Goal: Register for event/course

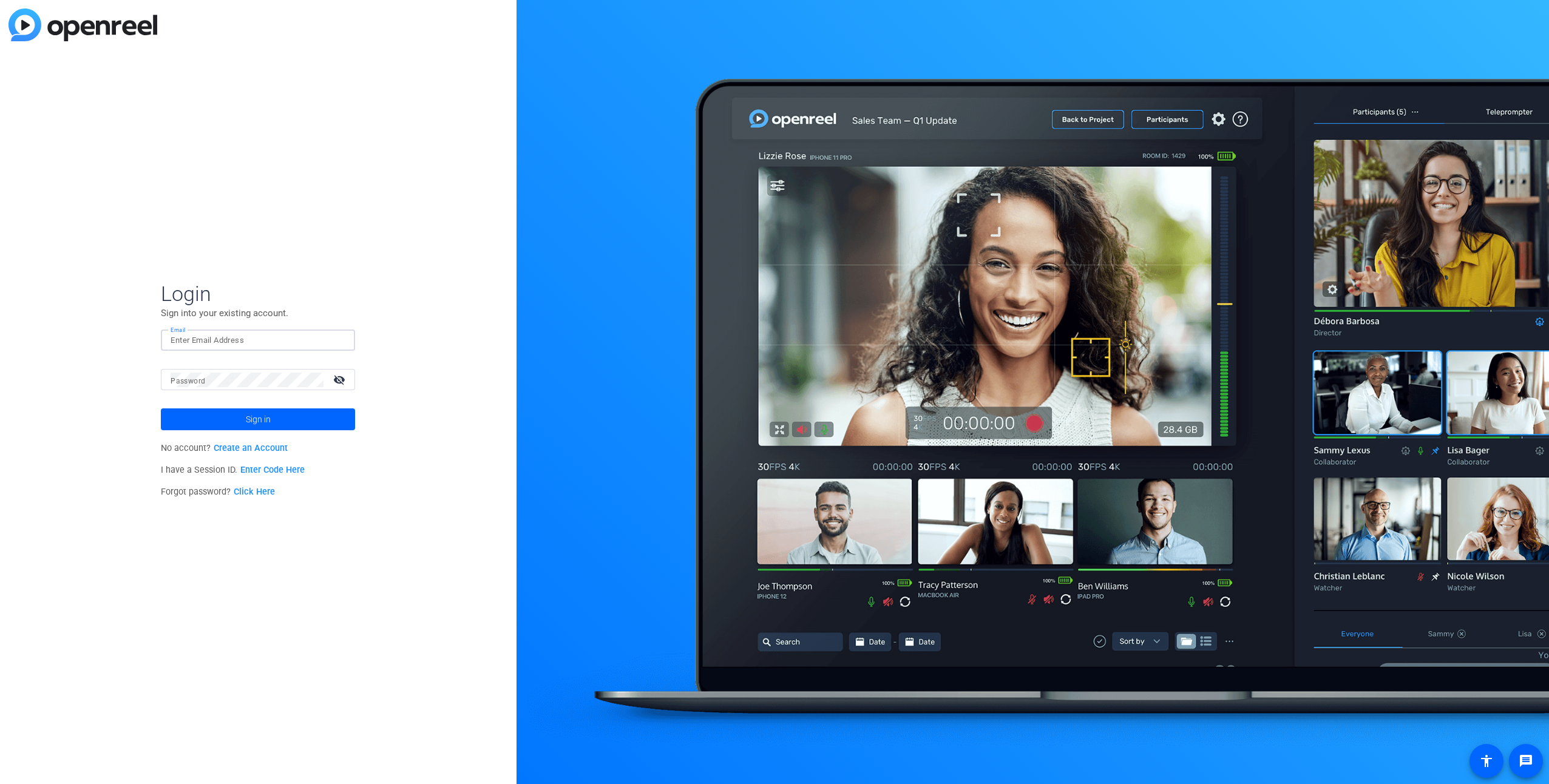
click at [310, 340] on input "Email" at bounding box center [257, 340] width 175 height 15
type input "[EMAIL_ADDRESS][DOMAIN_NAME]"
click at [250, 445] on link "Create an Account" at bounding box center [251, 448] width 74 height 11
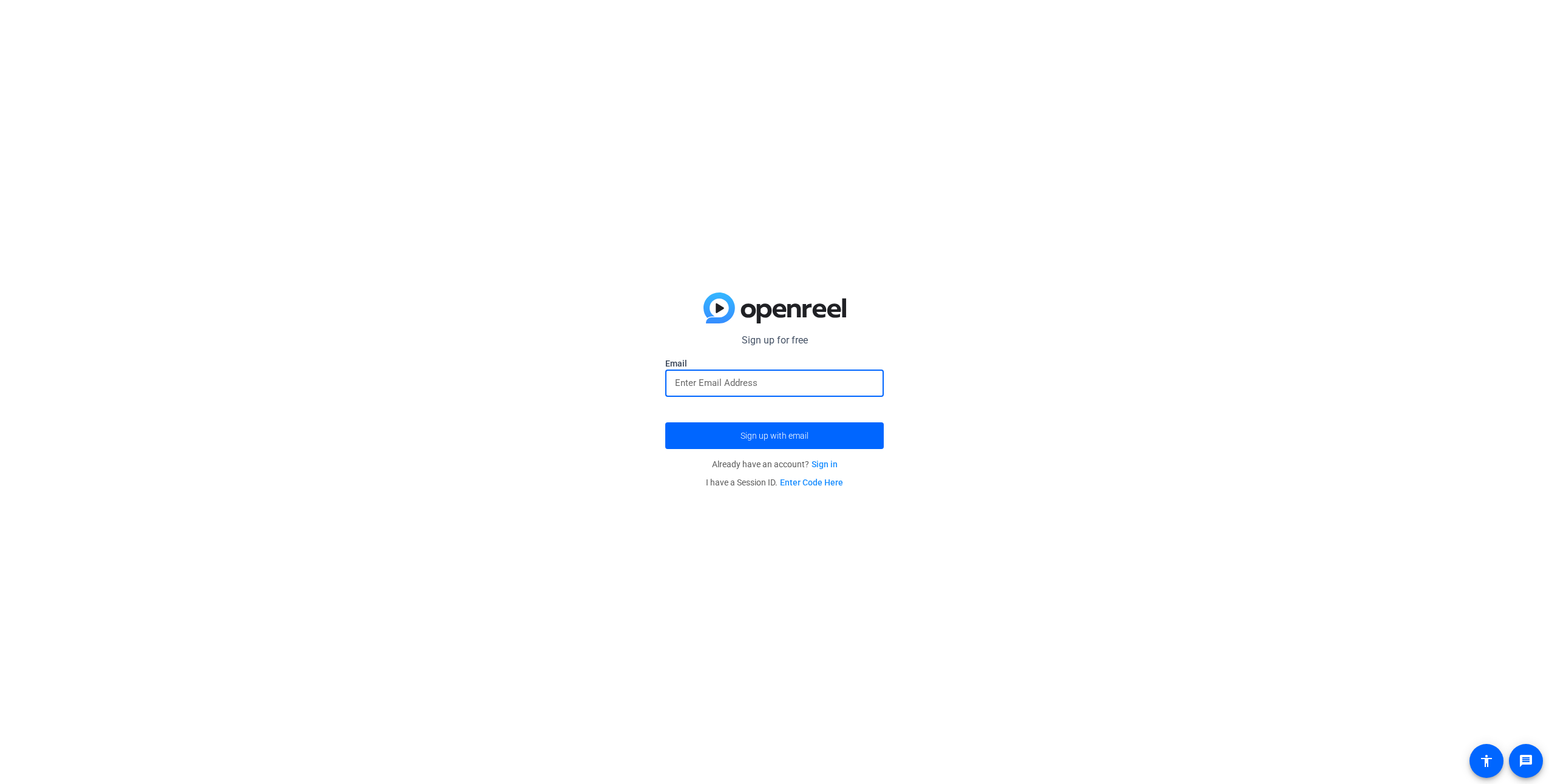
click at [769, 387] on input "email" at bounding box center [774, 383] width 199 height 15
type input "[EMAIL_ADDRESS][DOMAIN_NAME]"
click at [747, 436] on span "Sign up with email" at bounding box center [774, 436] width 68 height 0
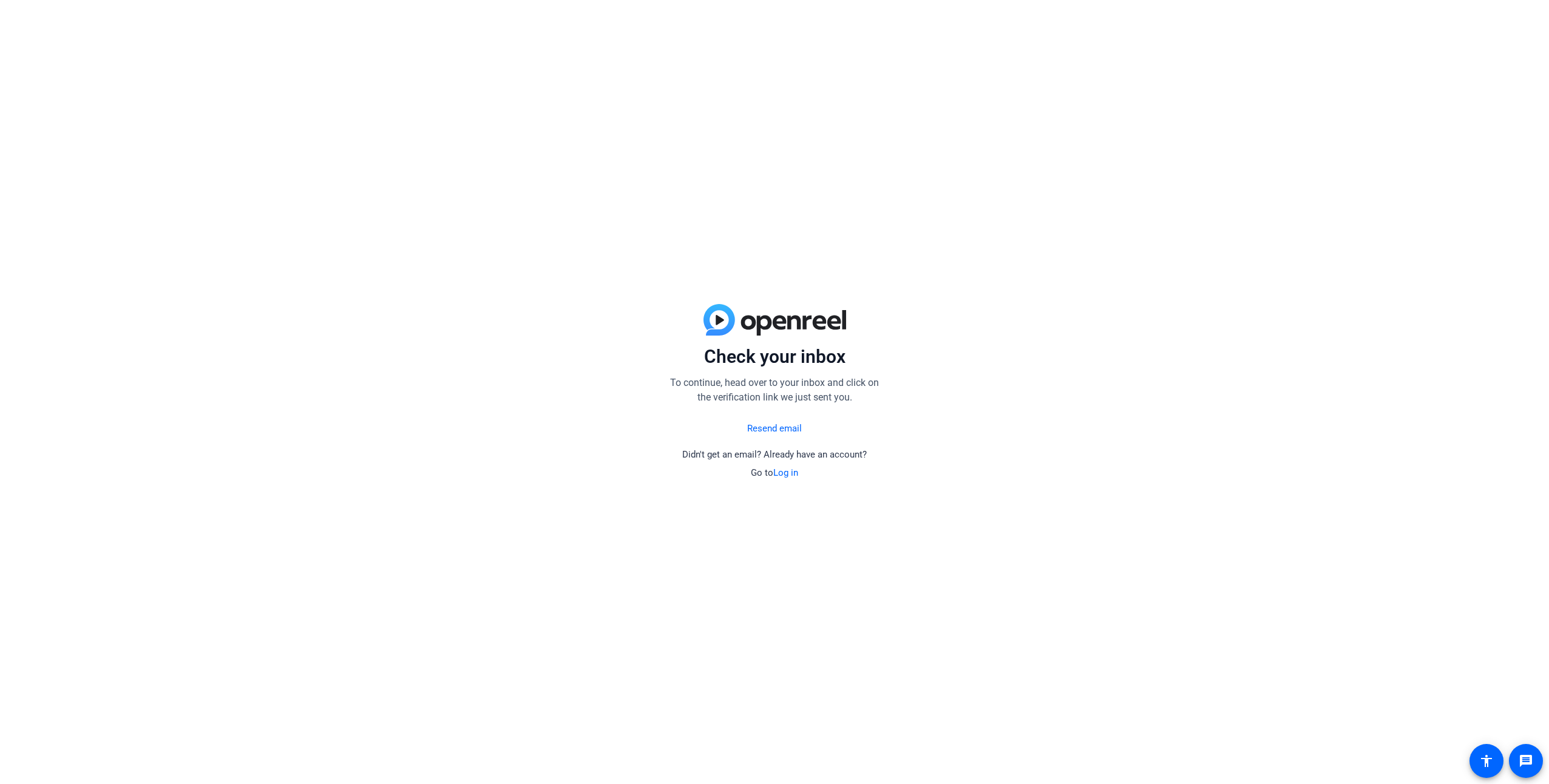
click at [618, 567] on div "Check your inbox To continue, head over to your inbox and click on the verifica…" at bounding box center [774, 392] width 1549 height 784
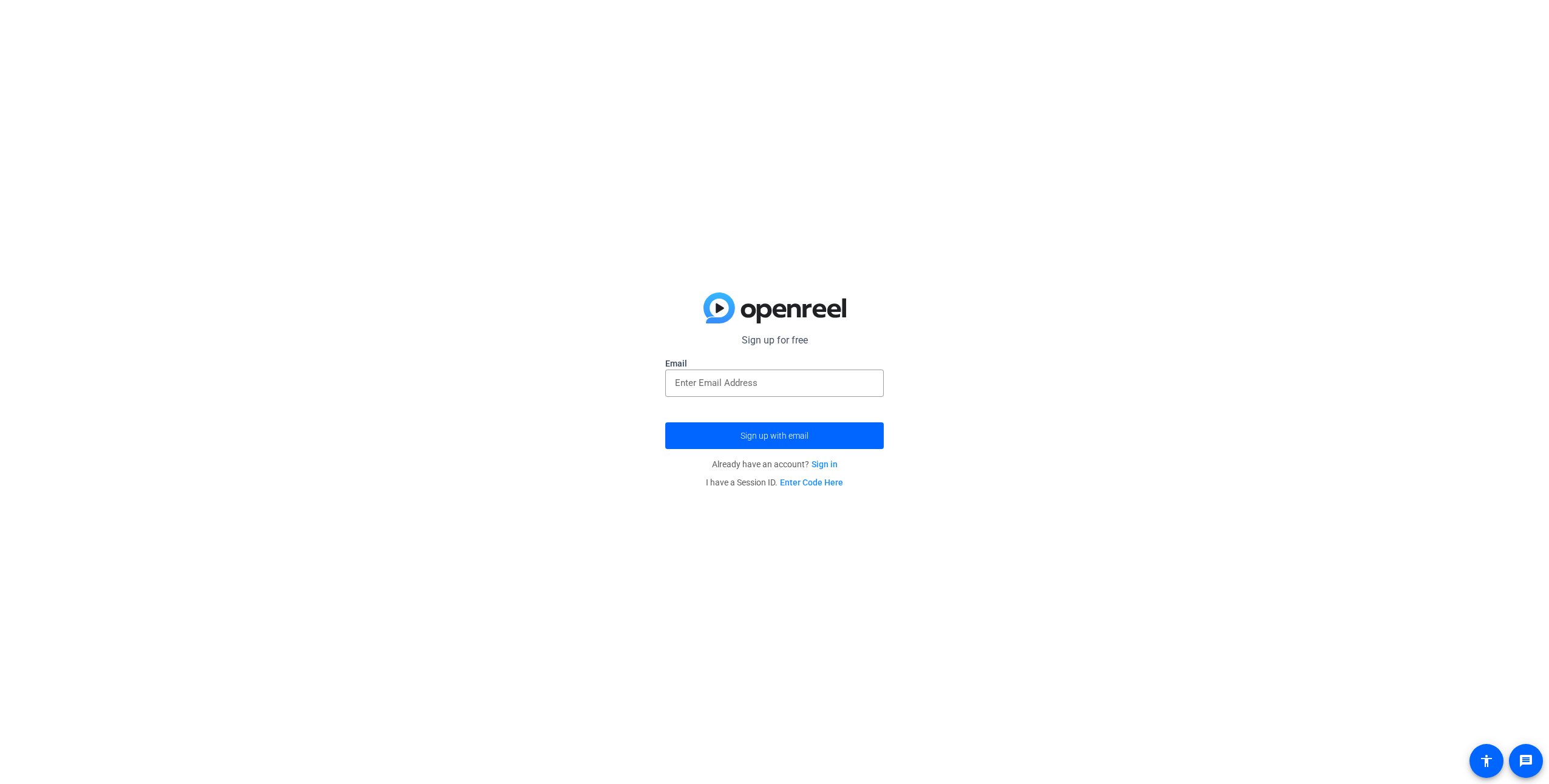
click at [824, 479] on link "Enter Code Here" at bounding box center [811, 482] width 63 height 10
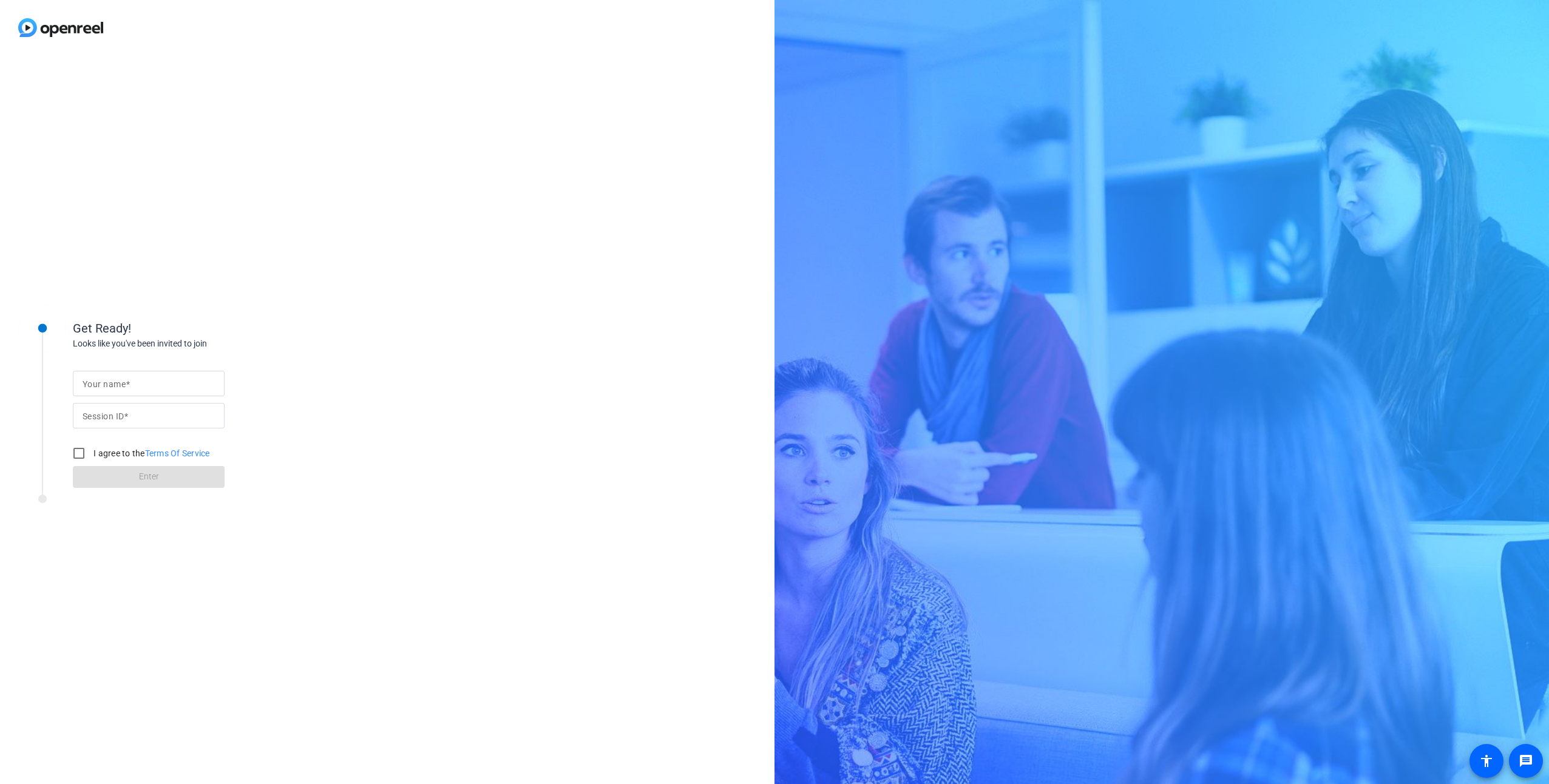
click at [117, 385] on mat-label "Your name" at bounding box center [104, 384] width 43 height 10
click at [117, 385] on input "Your name" at bounding box center [148, 384] width 132 height 15
type input "[PERSON_NAME]"
click at [97, 415] on mat-label "Session ID" at bounding box center [103, 417] width 41 height 10
click at [97, 415] on input "Session ID" at bounding box center [148, 416] width 132 height 15
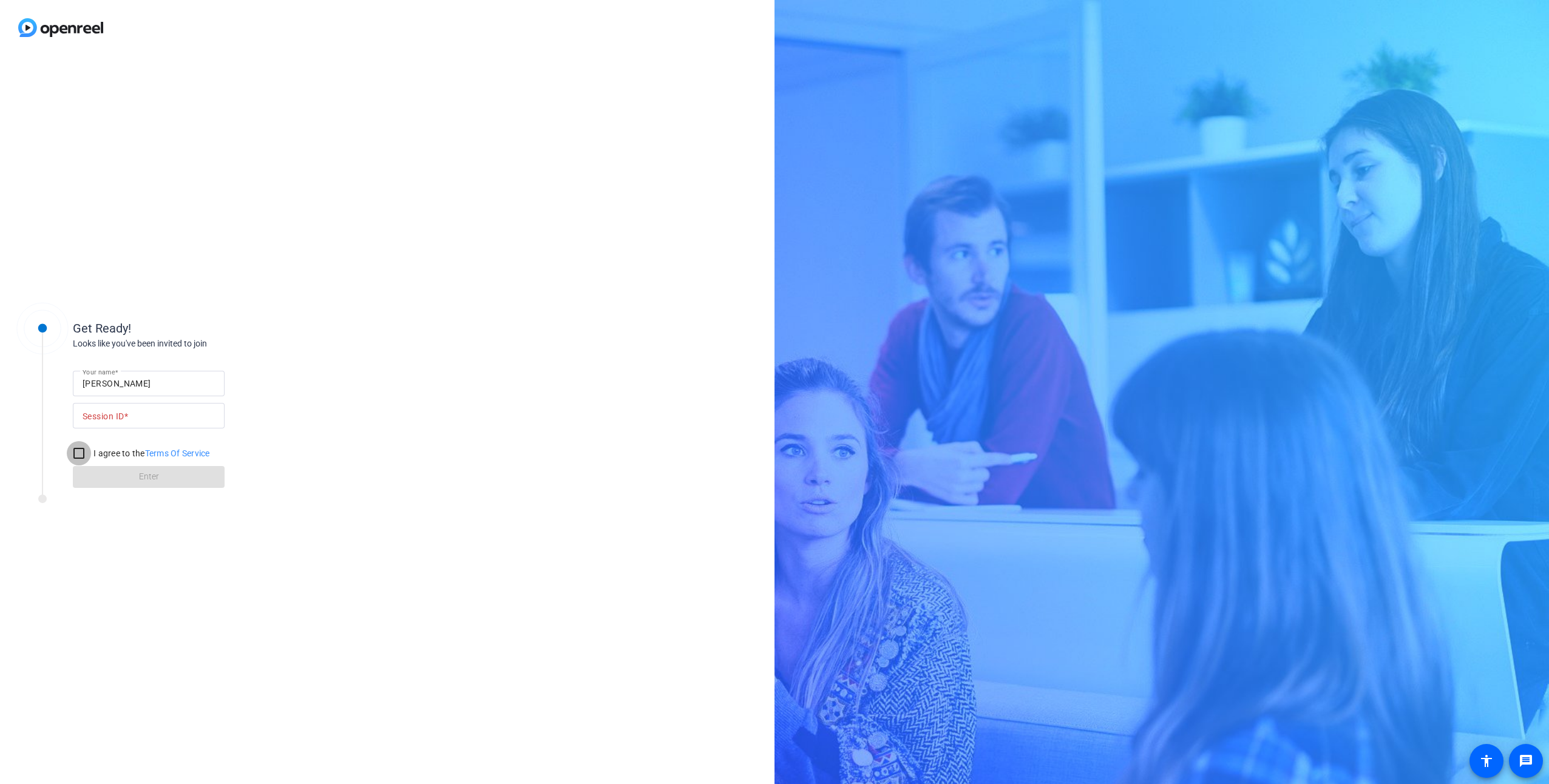
click at [77, 451] on input "I agree to the Terms Of Service" at bounding box center [79, 454] width 25 height 25
checkbox input "true"
click at [161, 411] on input "Session ID" at bounding box center [148, 416] width 132 height 15
type input "3mRb"
click button "Enter" at bounding box center [149, 477] width 152 height 22
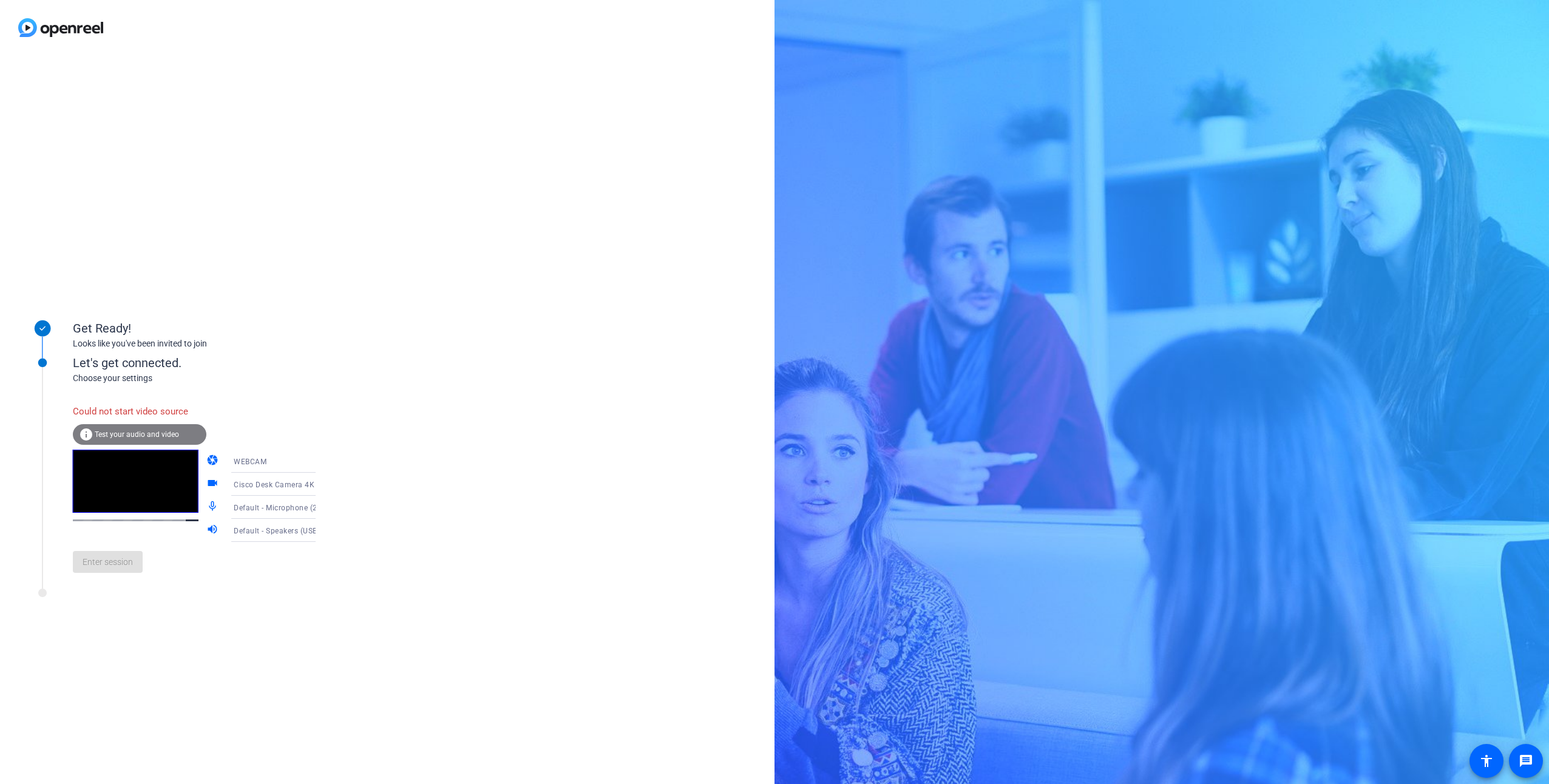
click at [144, 432] on span "Test your audio and video" at bounding box center [136, 434] width 85 height 8
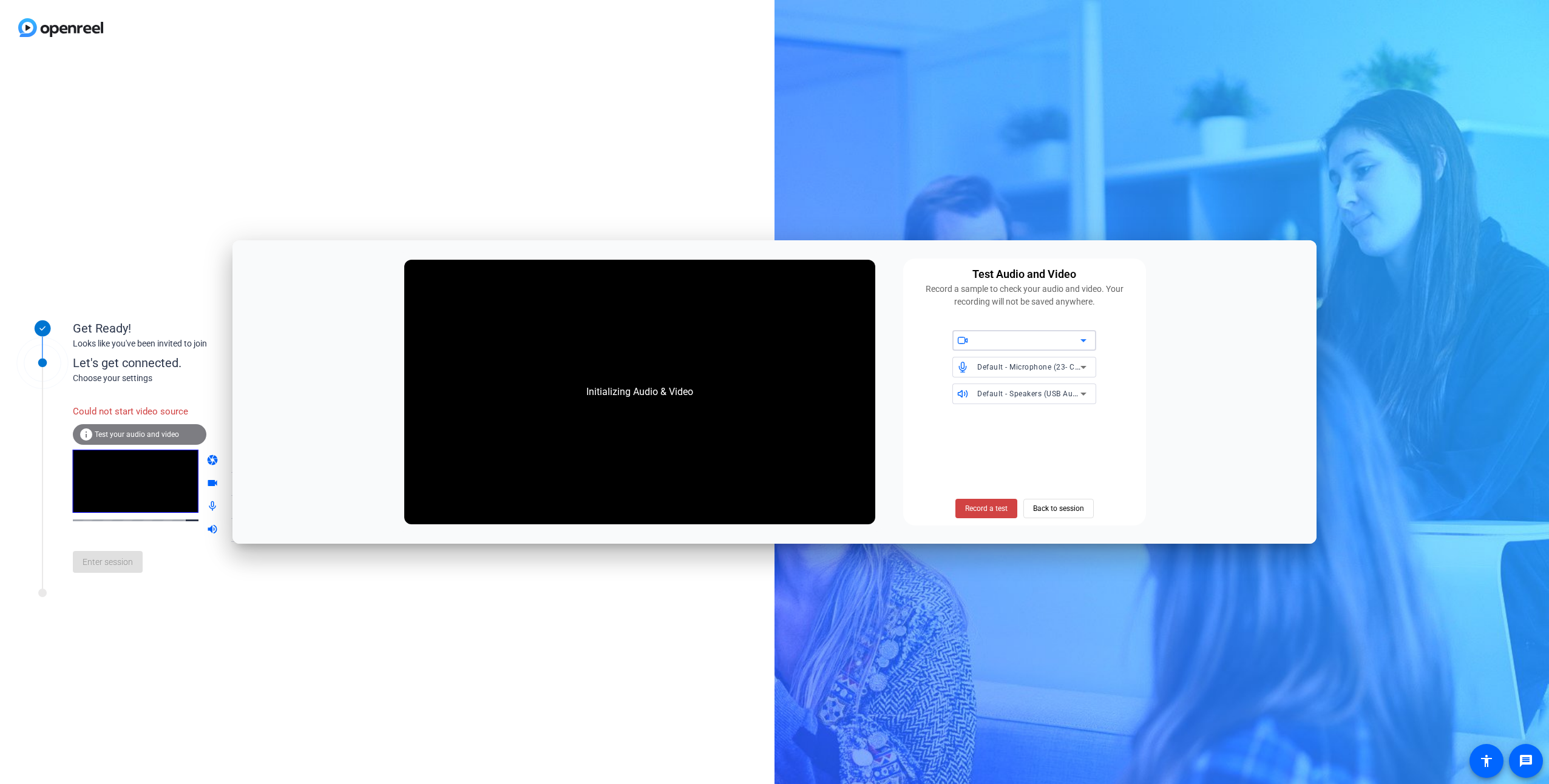
click at [1084, 343] on icon at bounding box center [1084, 340] width 15 height 15
click at [1070, 367] on span "Cisco Desk Camera 4K (05a6:0023)" at bounding box center [1024, 366] width 124 height 15
click at [1061, 506] on span "Back to session" at bounding box center [1059, 509] width 51 height 23
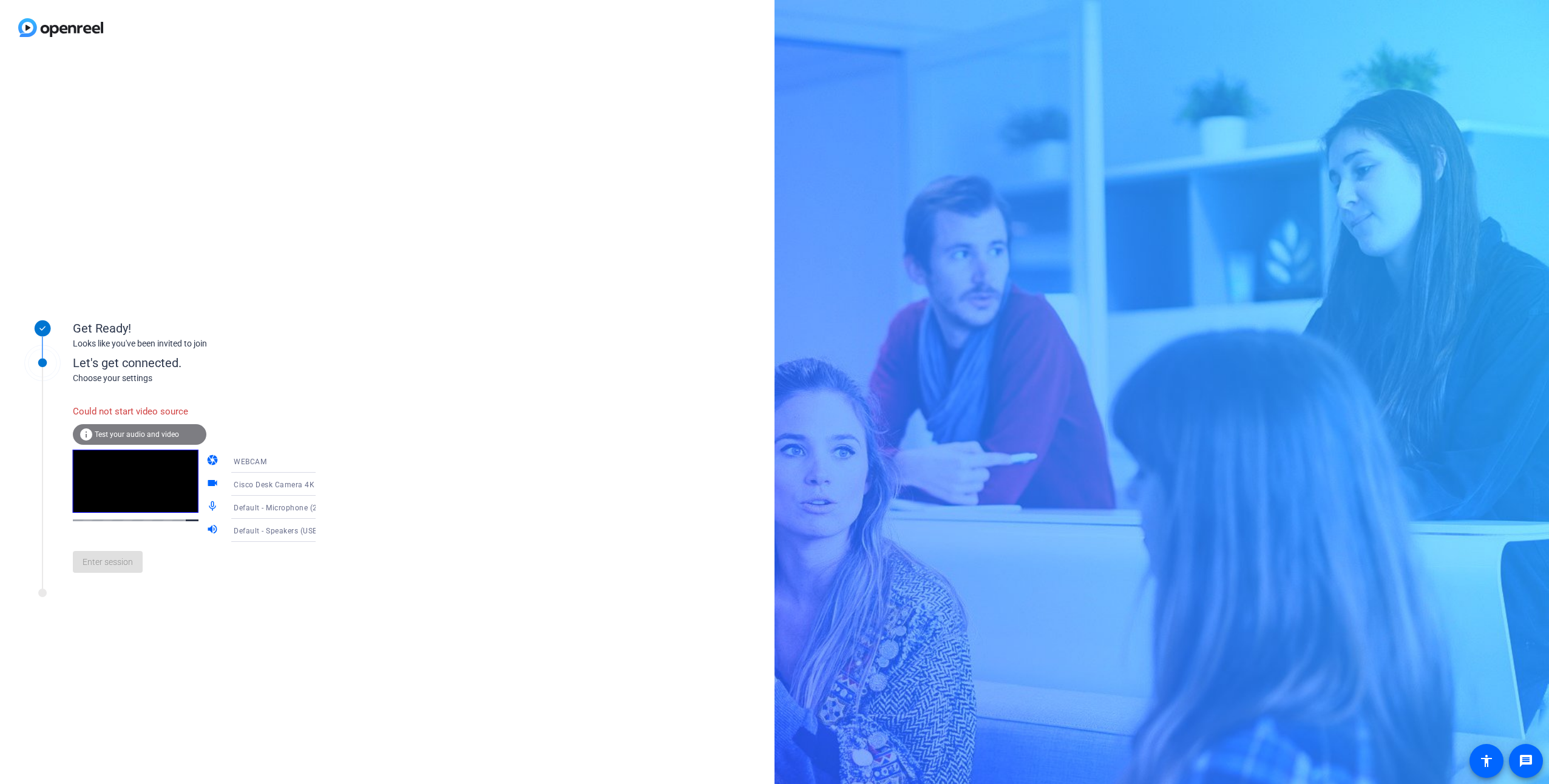
click at [275, 458] on div "WEBCAM" at bounding box center [279, 461] width 90 height 15
click at [249, 511] on span "DESKTOP" at bounding box center [234, 510] width 34 height 15
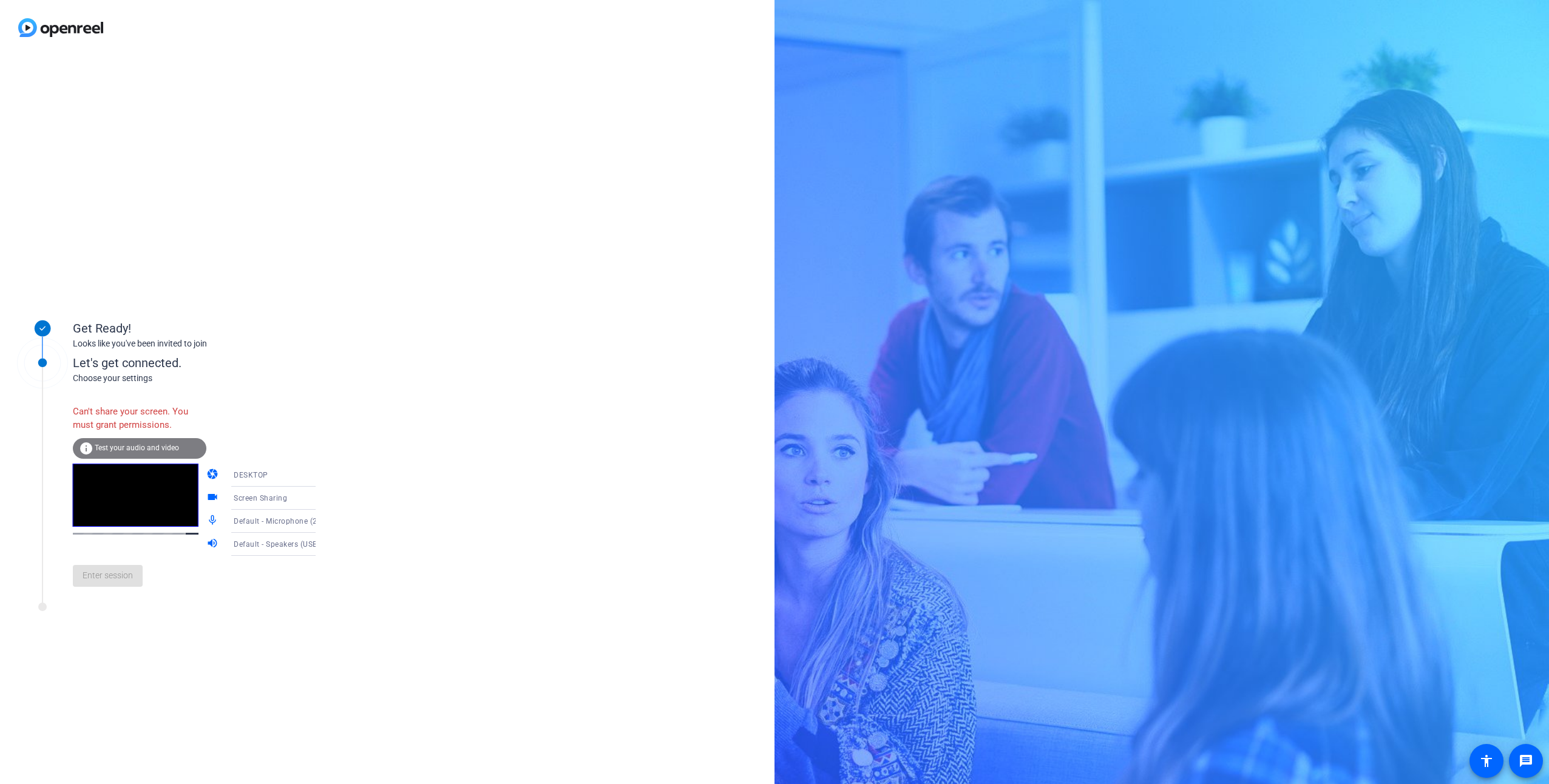
click at [365, 566] on div "Get Ready! Looks like you've been invited to join Let's get connected. Choose y…" at bounding box center [387, 419] width 774 height 729
click at [163, 448] on span "Test your audio and video" at bounding box center [136, 448] width 85 height 8
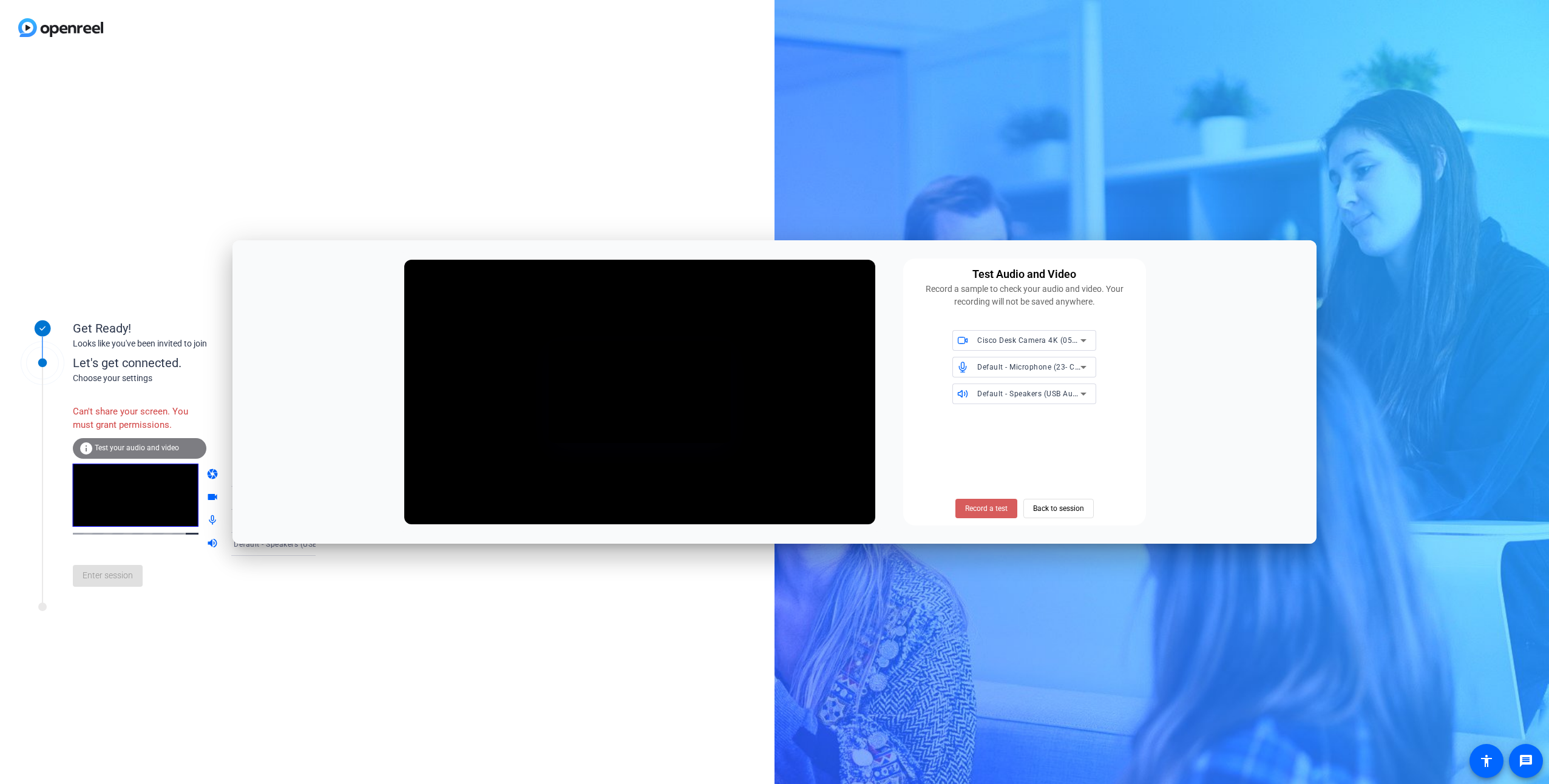
click at [993, 511] on span "Record a test" at bounding box center [987, 508] width 43 height 11
click at [989, 508] on span "Stop Testing (2s)" at bounding box center [986, 508] width 55 height 11
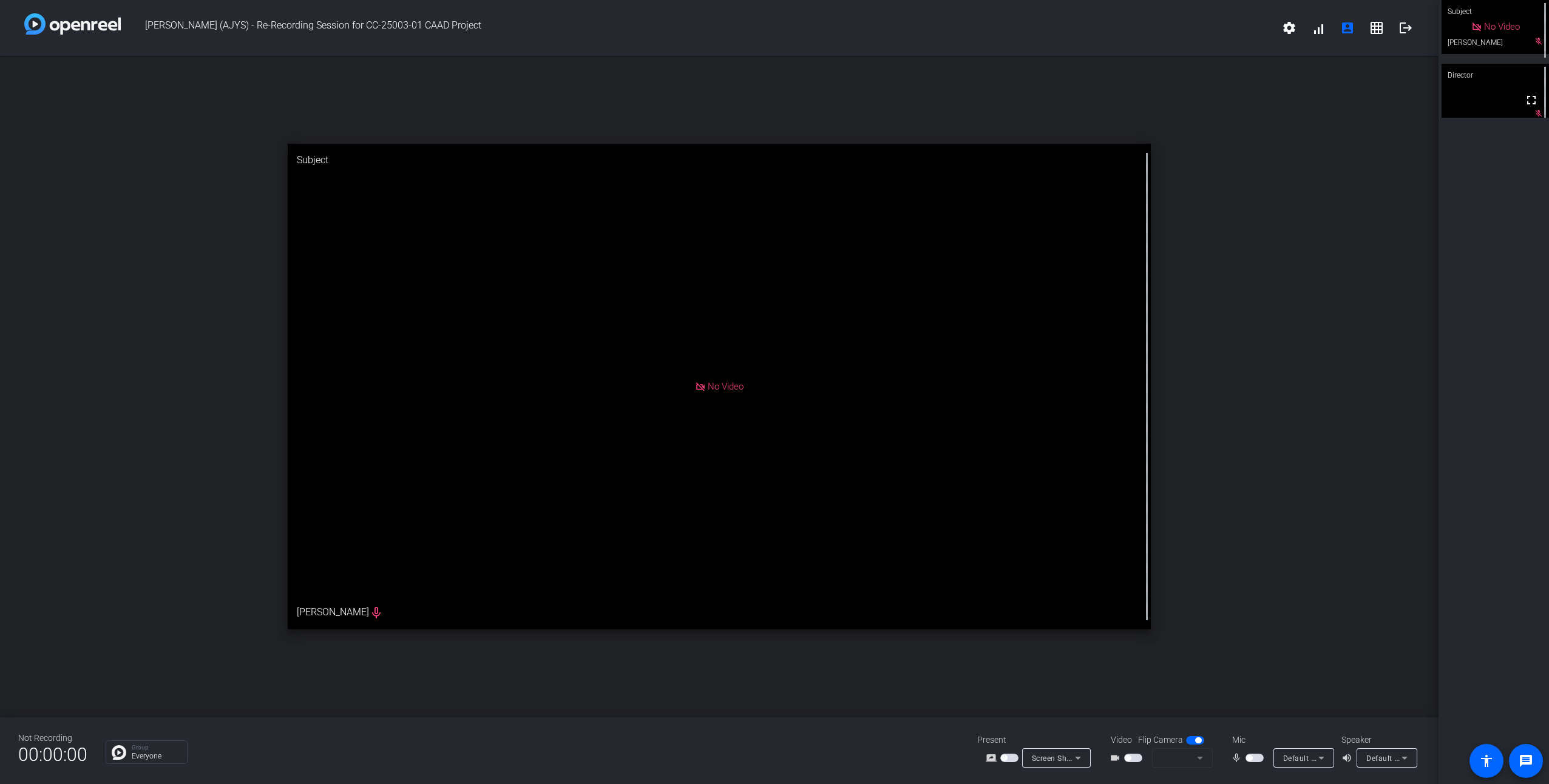
click at [1481, 25] on icon at bounding box center [1476, 26] width 8 height 8
click at [727, 385] on span "No Video" at bounding box center [726, 386] width 36 height 11
click at [1530, 45] on div "No Video" at bounding box center [1495, 27] width 106 height 53
click at [1541, 48] on div at bounding box center [1545, 27] width 8 height 54
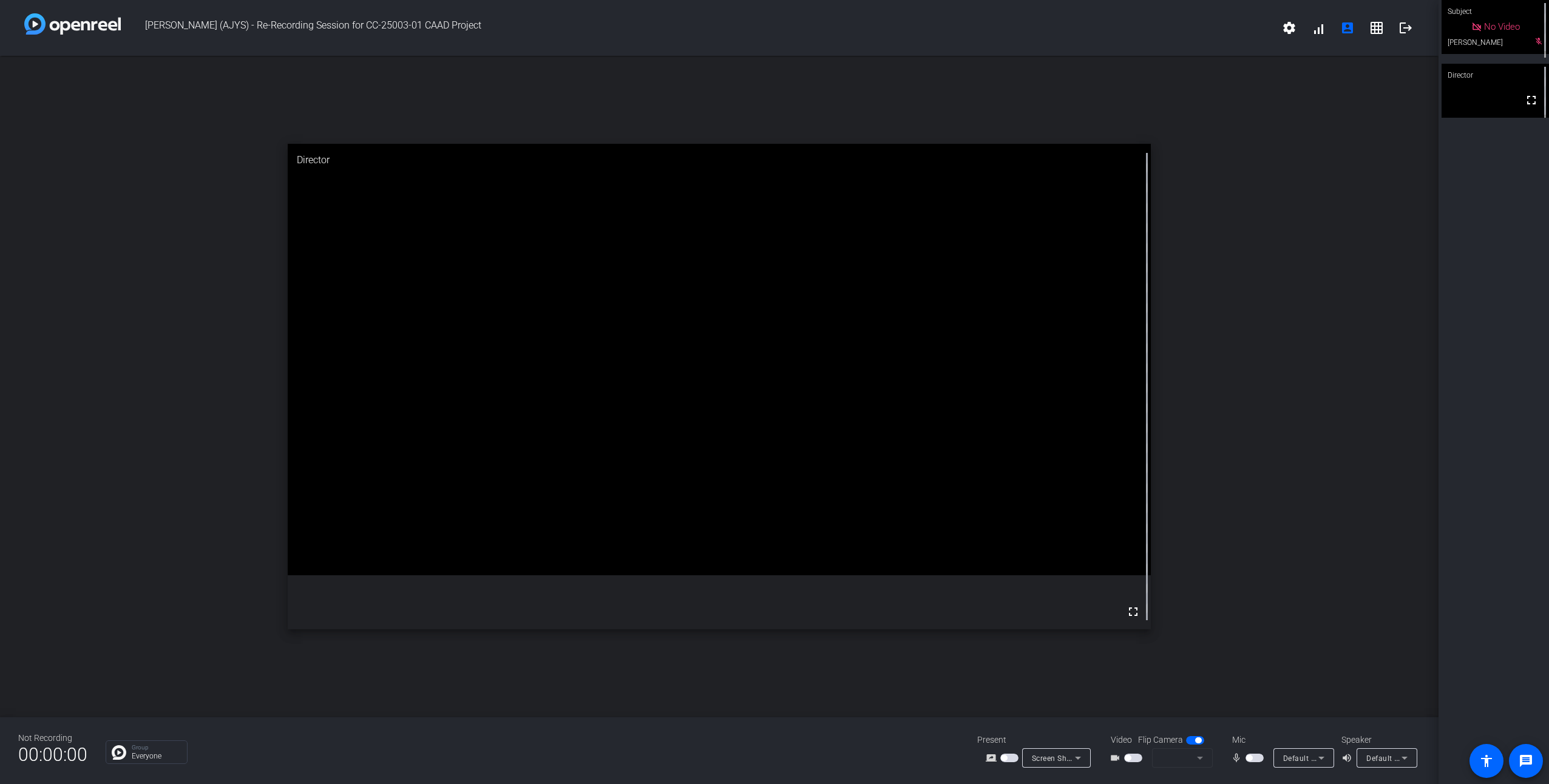
click at [1251, 756] on span "button" at bounding box center [1249, 757] width 6 height 6
click at [1135, 757] on span "button" at bounding box center [1133, 758] width 18 height 8
click at [62, 235] on div "open_in_new Director fullscreen" at bounding box center [719, 386] width 1439 height 662
click at [1533, 43] on span at bounding box center [1531, 36] width 29 height 29
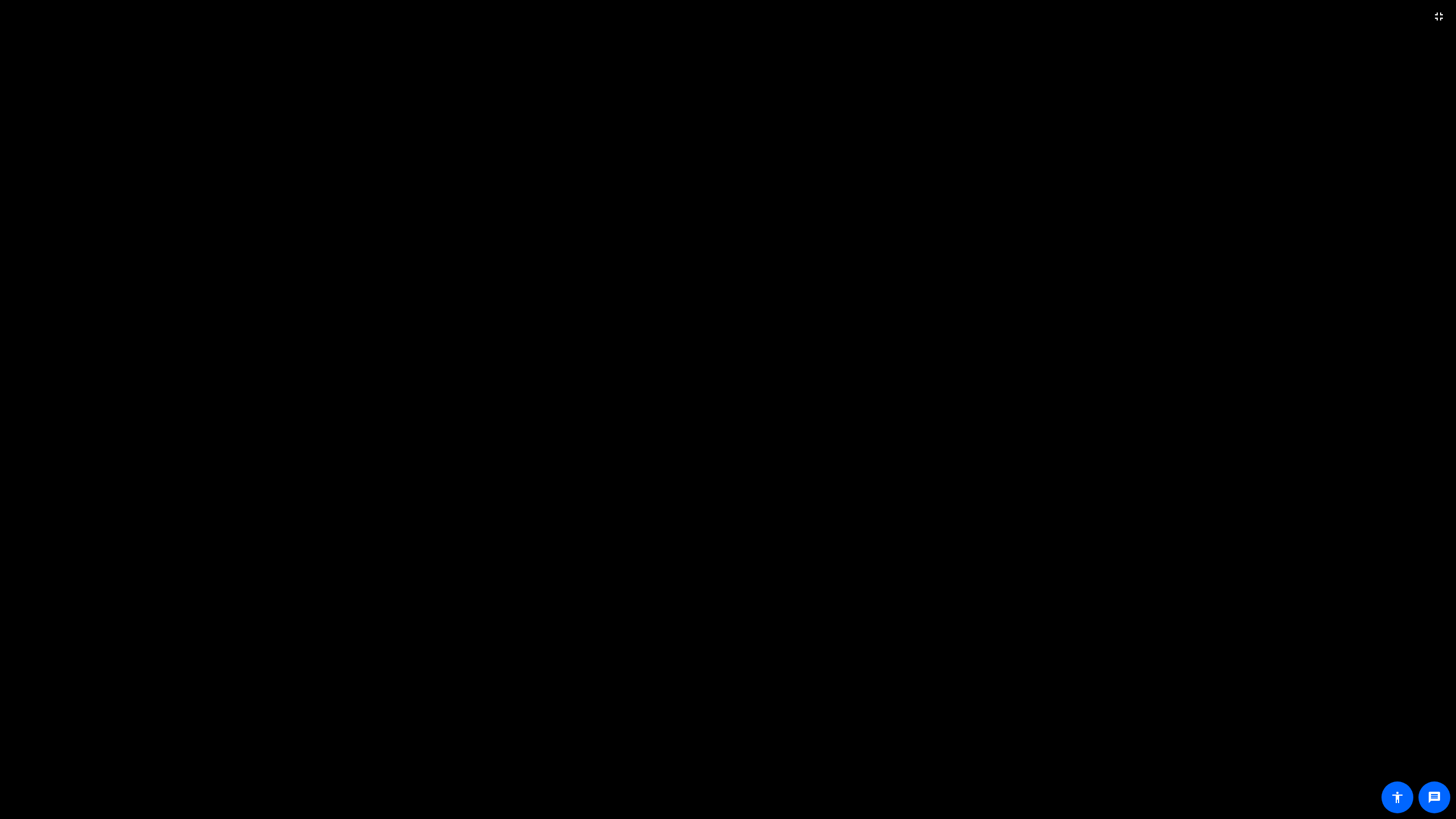
click at [1042, 307] on video at bounding box center [728, 409] width 1456 height 819
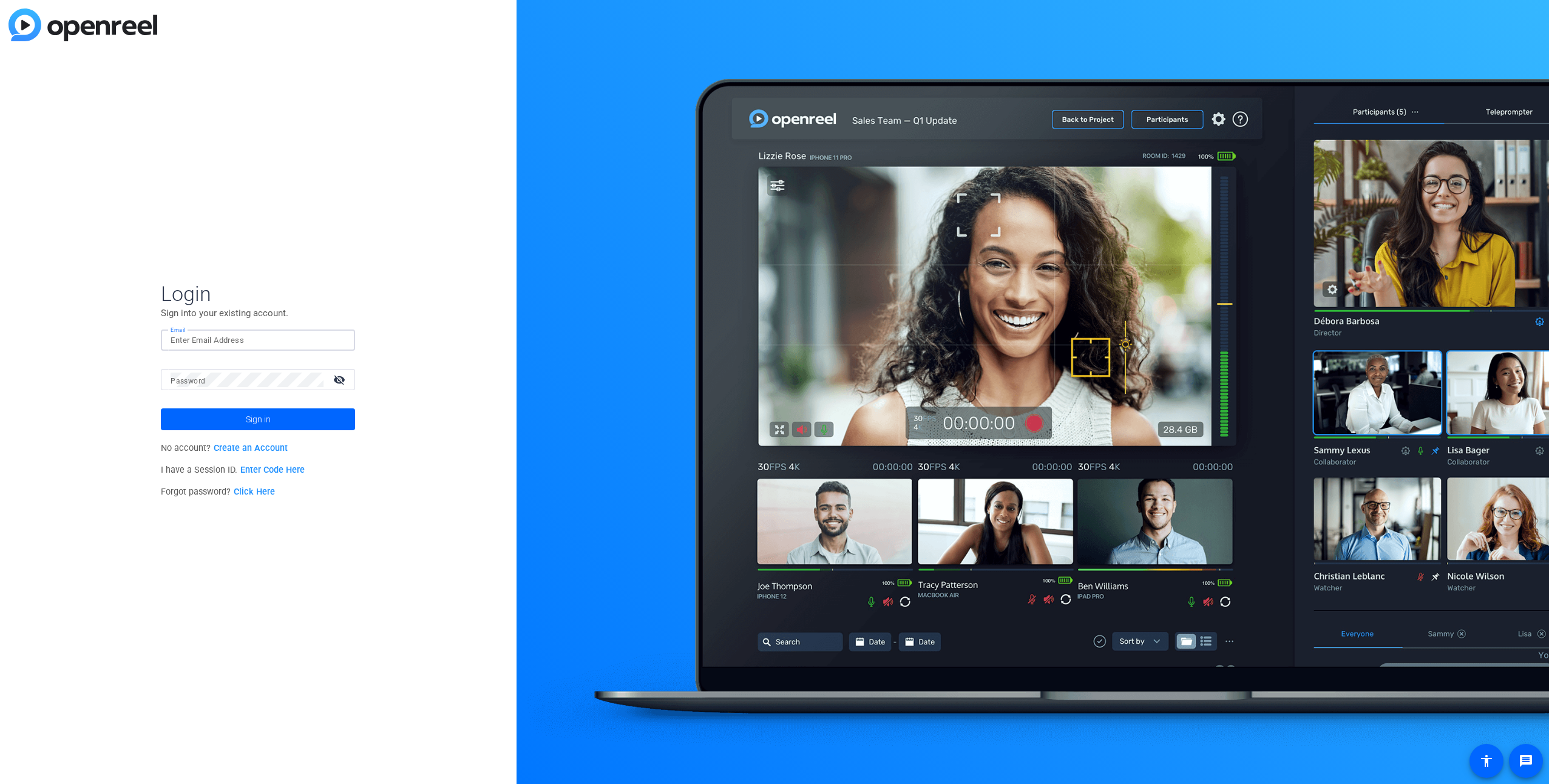
click at [270, 344] on input "Email" at bounding box center [257, 340] width 175 height 15
click at [349, 301] on span "Login" at bounding box center [258, 293] width 194 height 25
click at [276, 471] on link "Enter Code Here" at bounding box center [272, 470] width 64 height 11
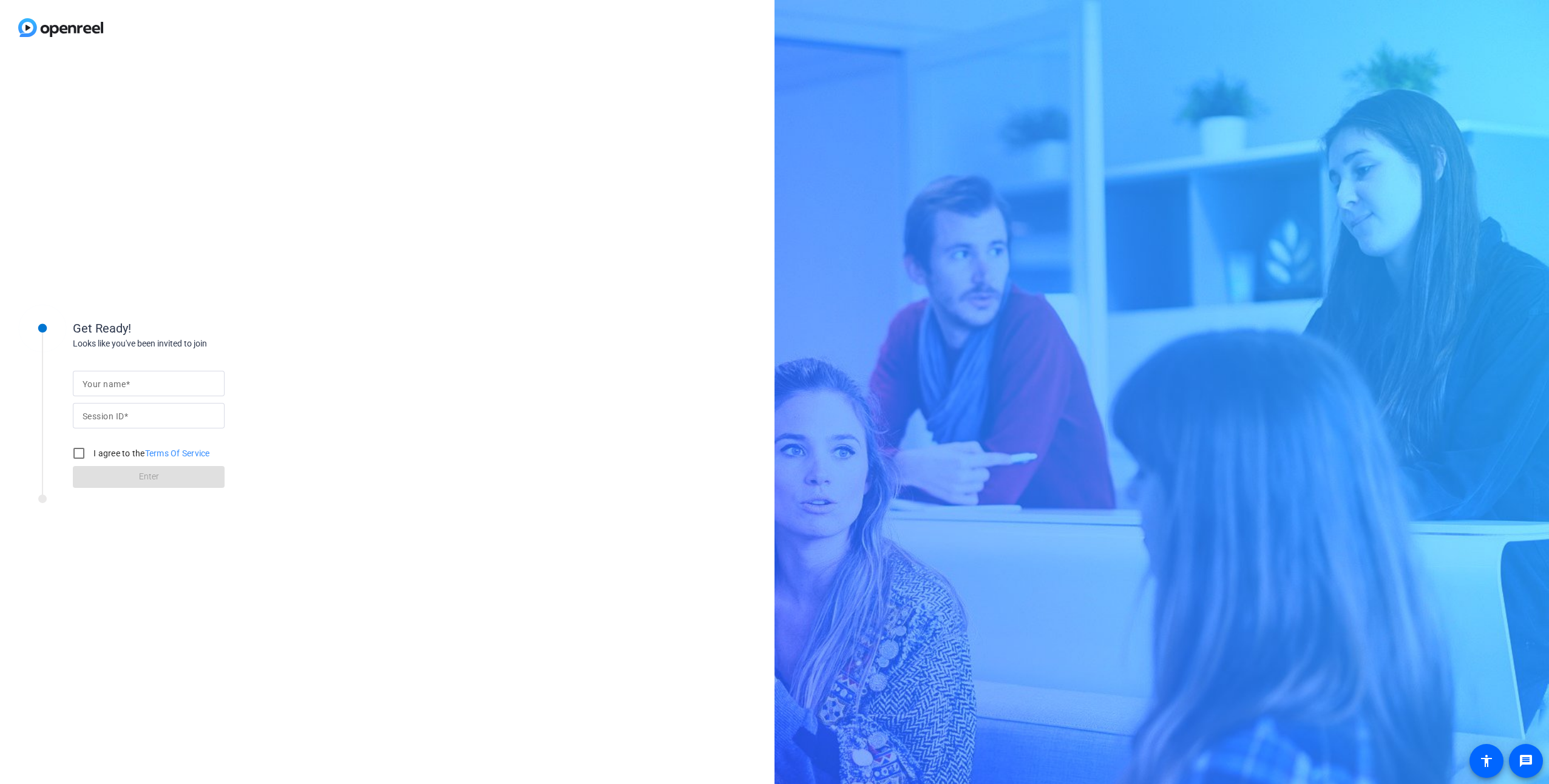
click at [125, 382] on mat-label "Your name" at bounding box center [104, 384] width 43 height 10
click at [125, 382] on input "Your name" at bounding box center [148, 384] width 132 height 15
type input "[PERSON_NAME]"
type input "3mRb"
type input "[PERSON_NAME]"
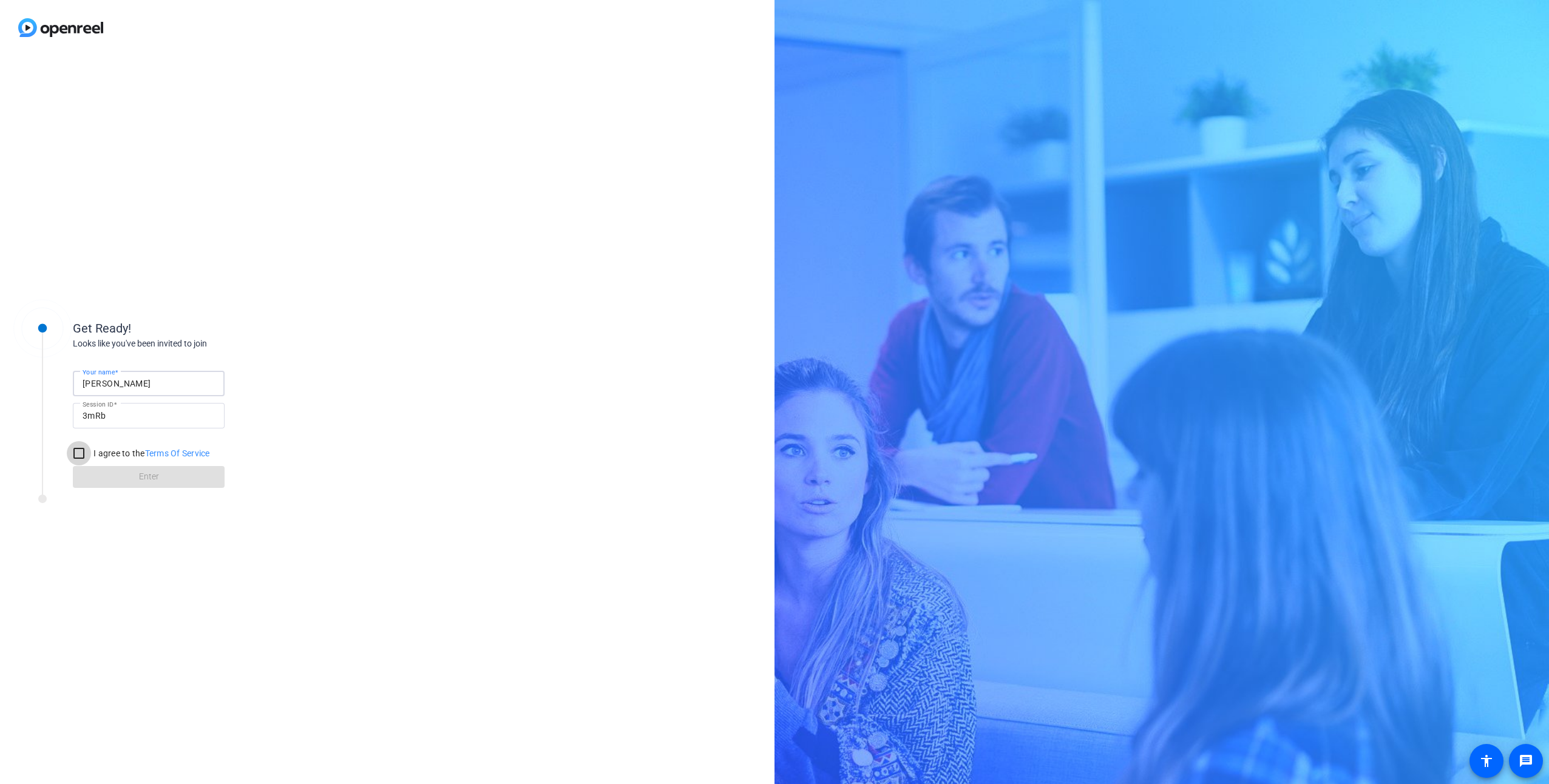
click at [79, 454] on input "I agree to the Terms Of Service" at bounding box center [79, 454] width 25 height 25
checkbox input "true"
click at [119, 477] on span at bounding box center [149, 477] width 152 height 29
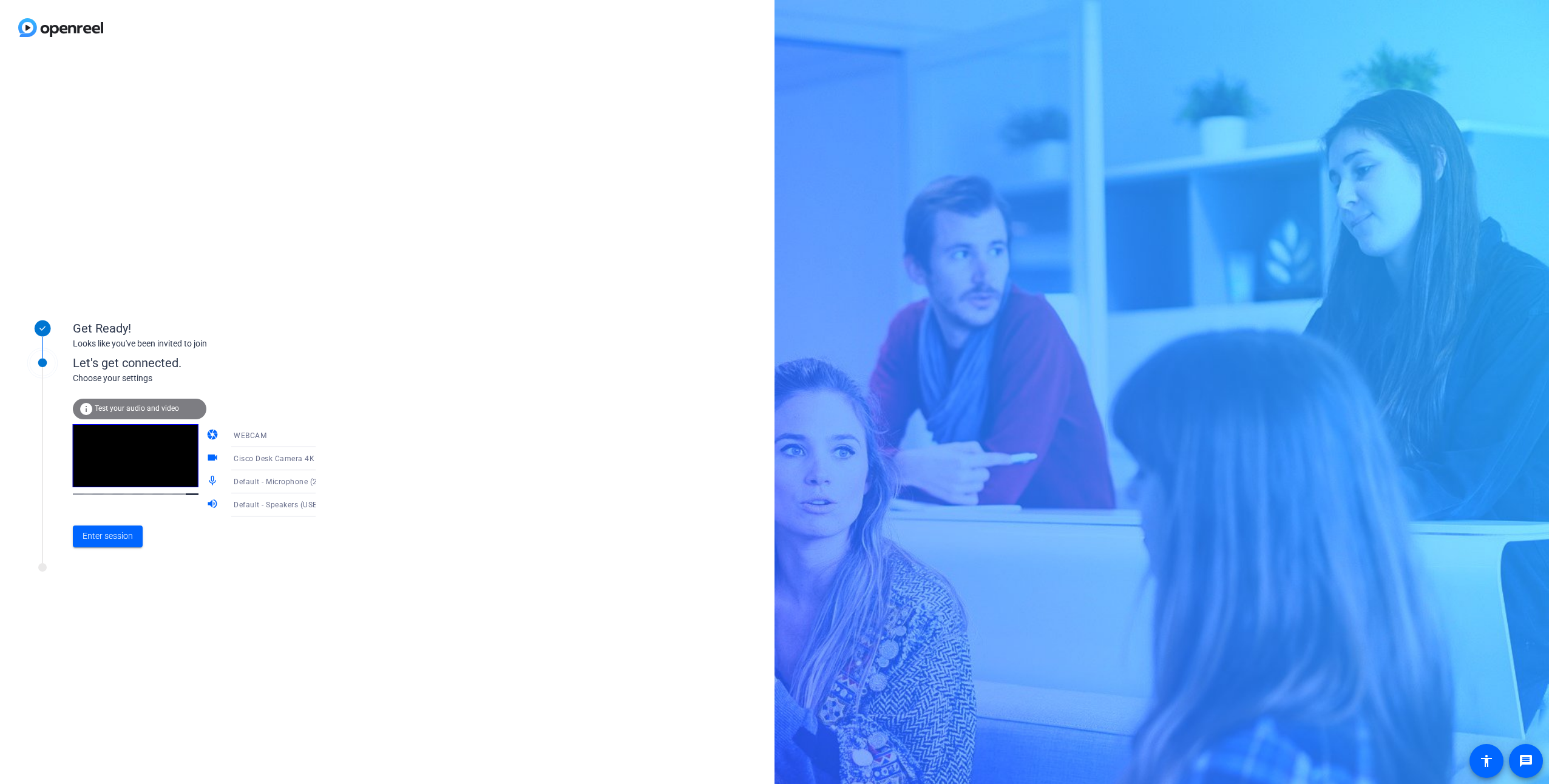
click at [175, 408] on span "Test your audio and video" at bounding box center [136, 408] width 85 height 8
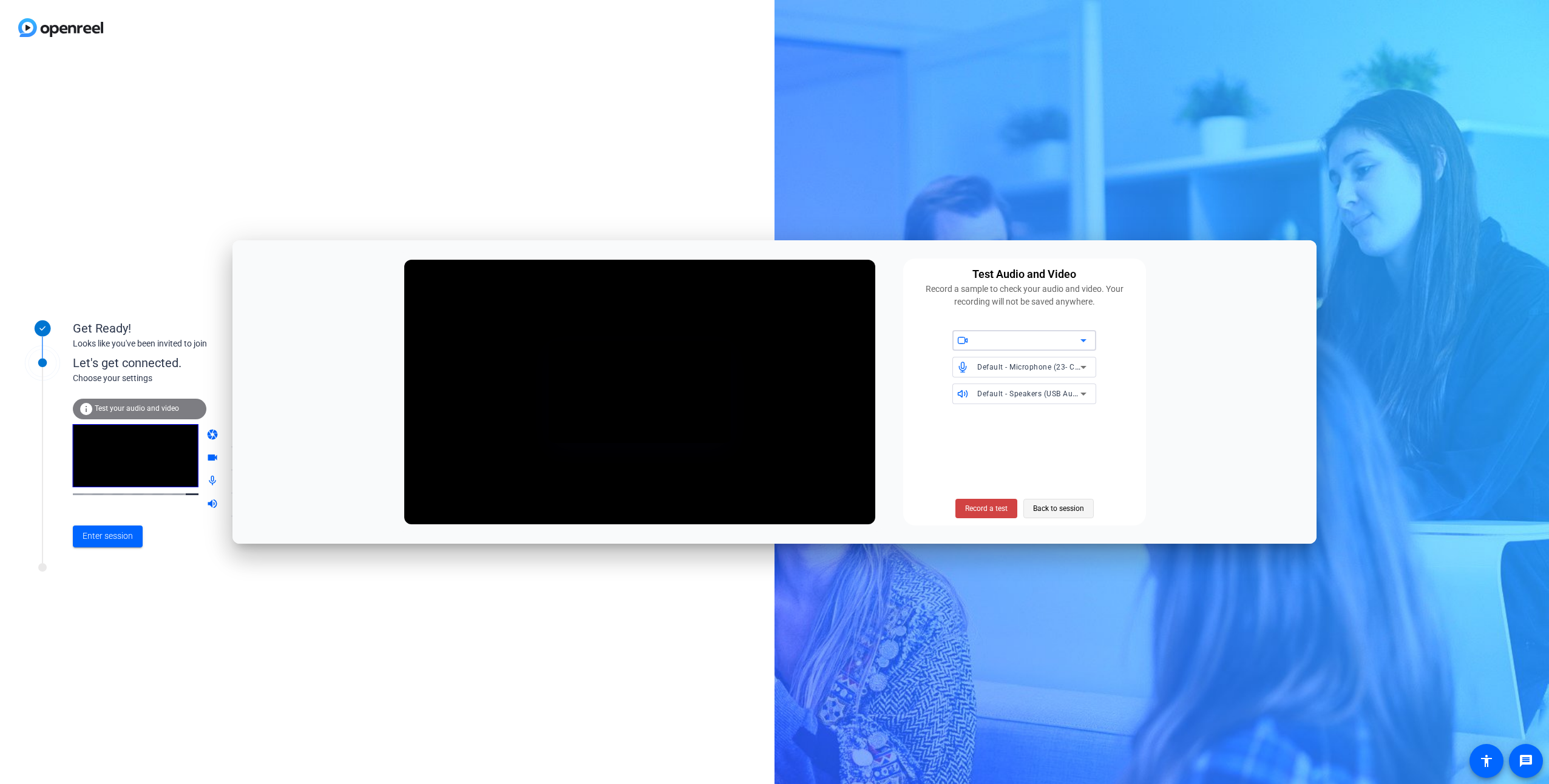
click at [1066, 510] on span "Back to session" at bounding box center [1059, 509] width 51 height 23
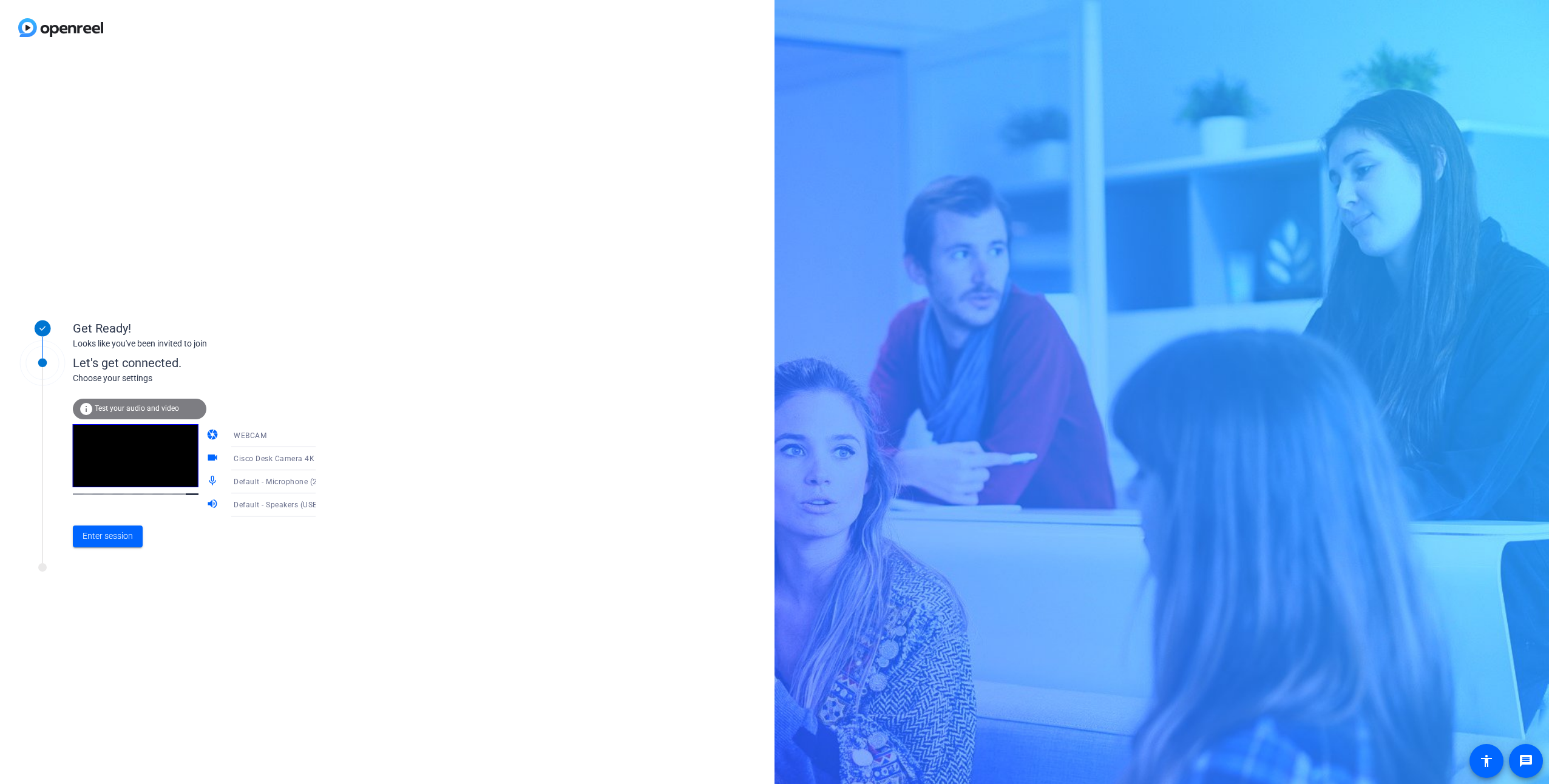
click at [156, 407] on span "Test your audio and video" at bounding box center [136, 408] width 85 height 8
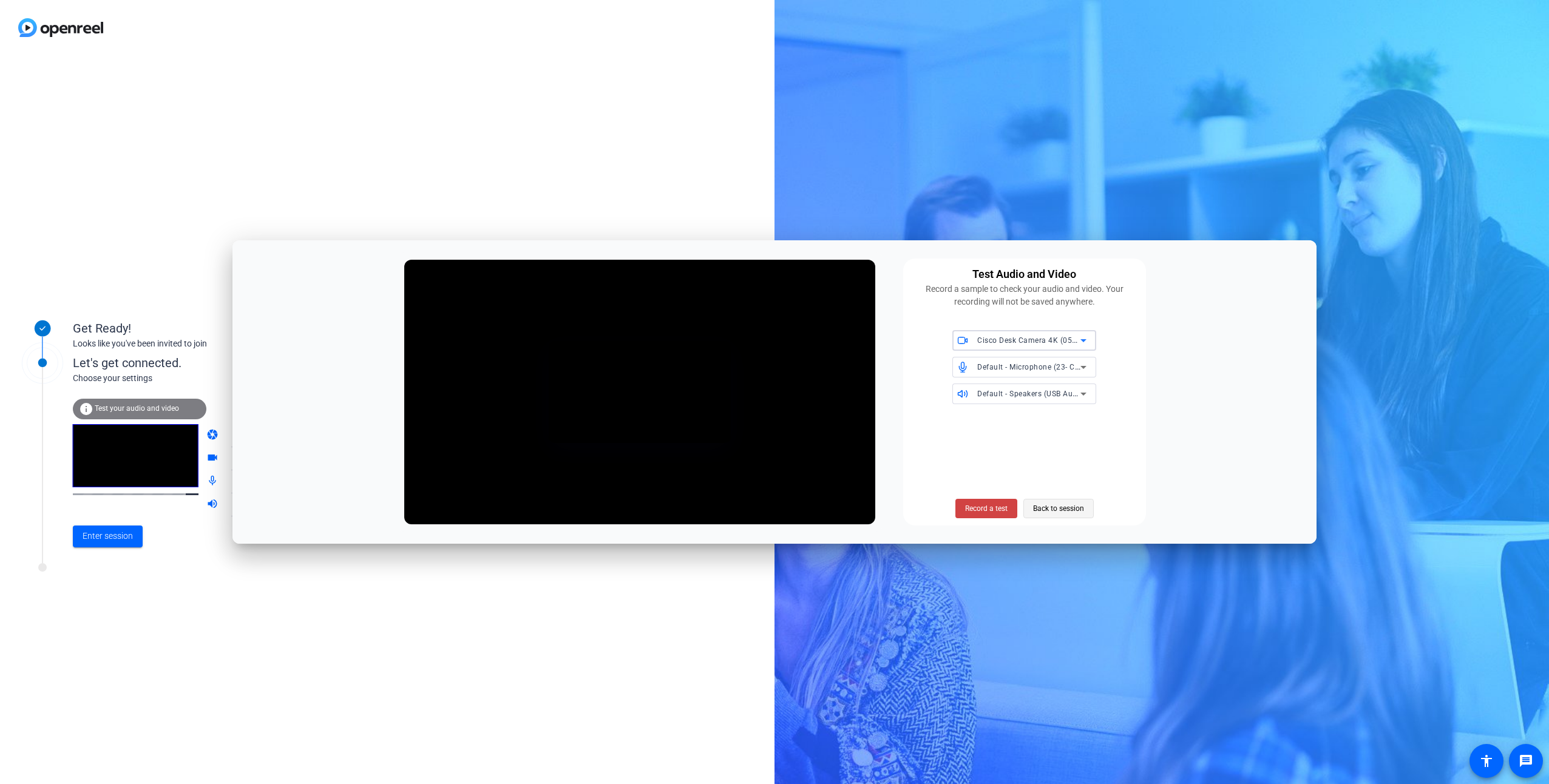
click at [1049, 509] on span "Back to session" at bounding box center [1059, 509] width 51 height 23
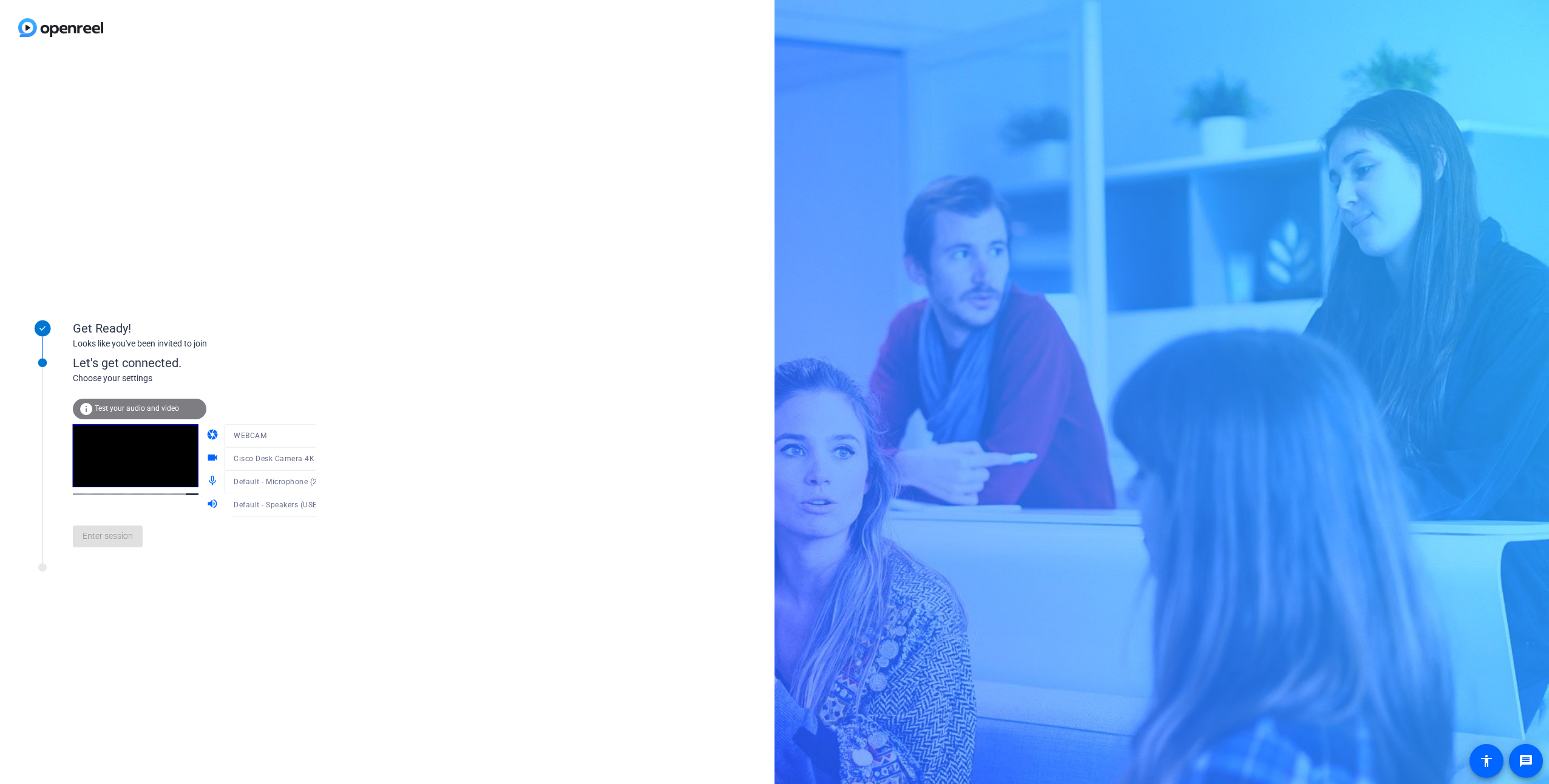
click at [164, 393] on div "info Test your audio and video camera WEBCAM videocam Cisco Desk Camera 4K (05a…" at bounding box center [207, 470] width 268 height 172
click at [159, 412] on span "Test your audio and video" at bounding box center [136, 408] width 85 height 8
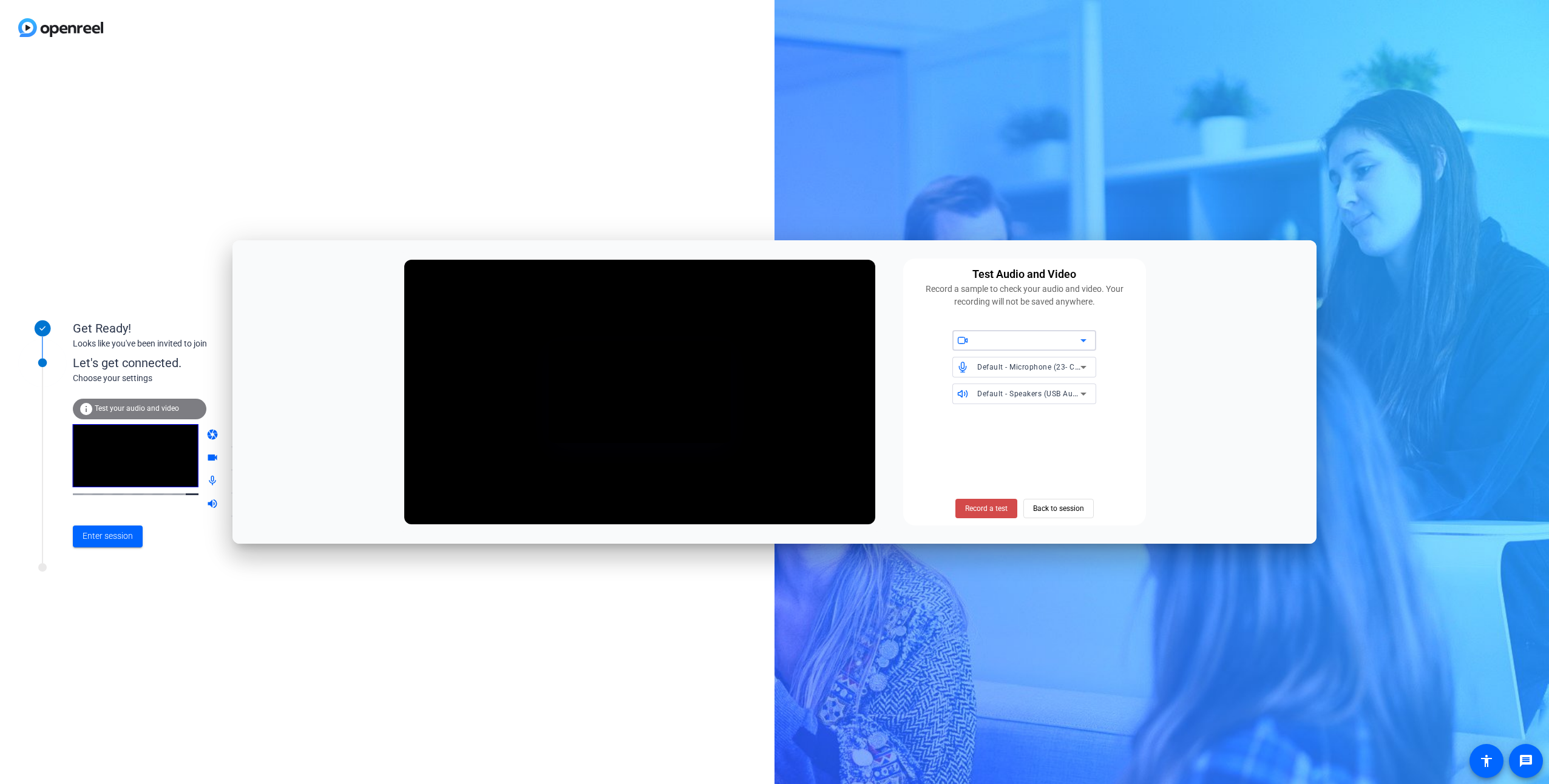
click at [1001, 514] on span "Record a test" at bounding box center [987, 508] width 43 height 11
click at [983, 510] on span "Stop Testing (4s)" at bounding box center [986, 508] width 55 height 11
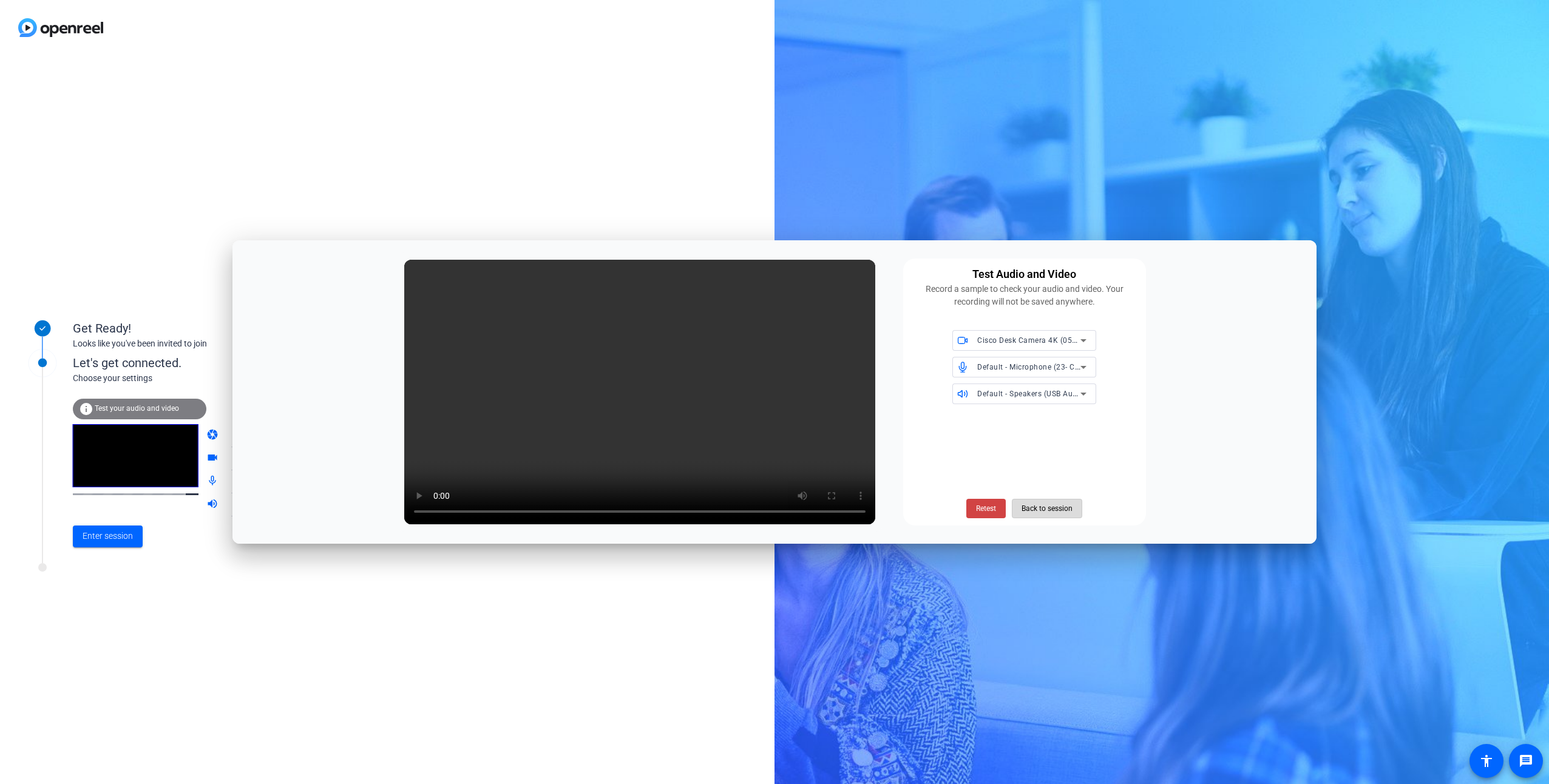
click at [1054, 512] on span "Back to session" at bounding box center [1047, 509] width 51 height 23
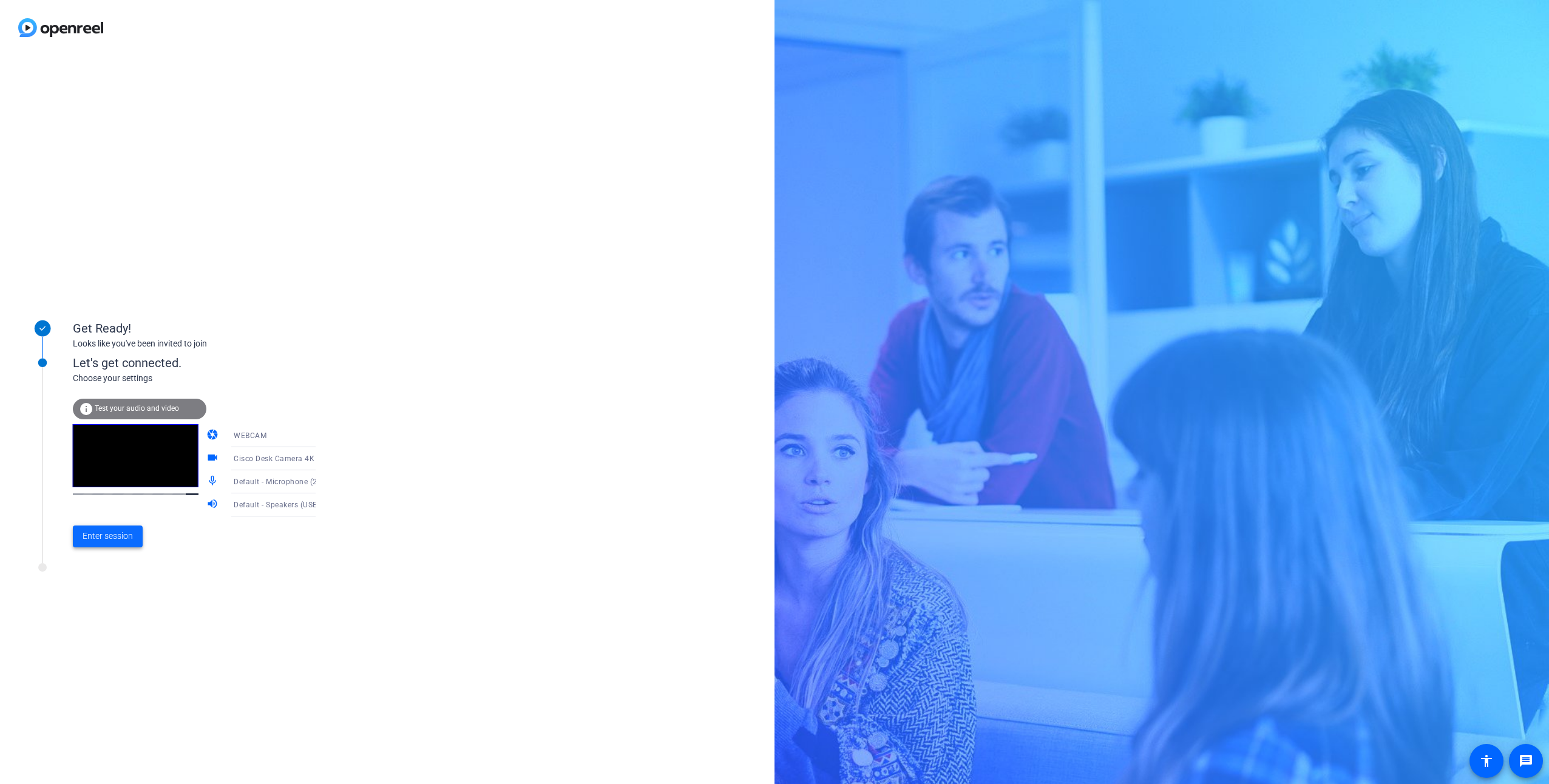
click at [108, 537] on span "Enter session" at bounding box center [107, 537] width 50 height 13
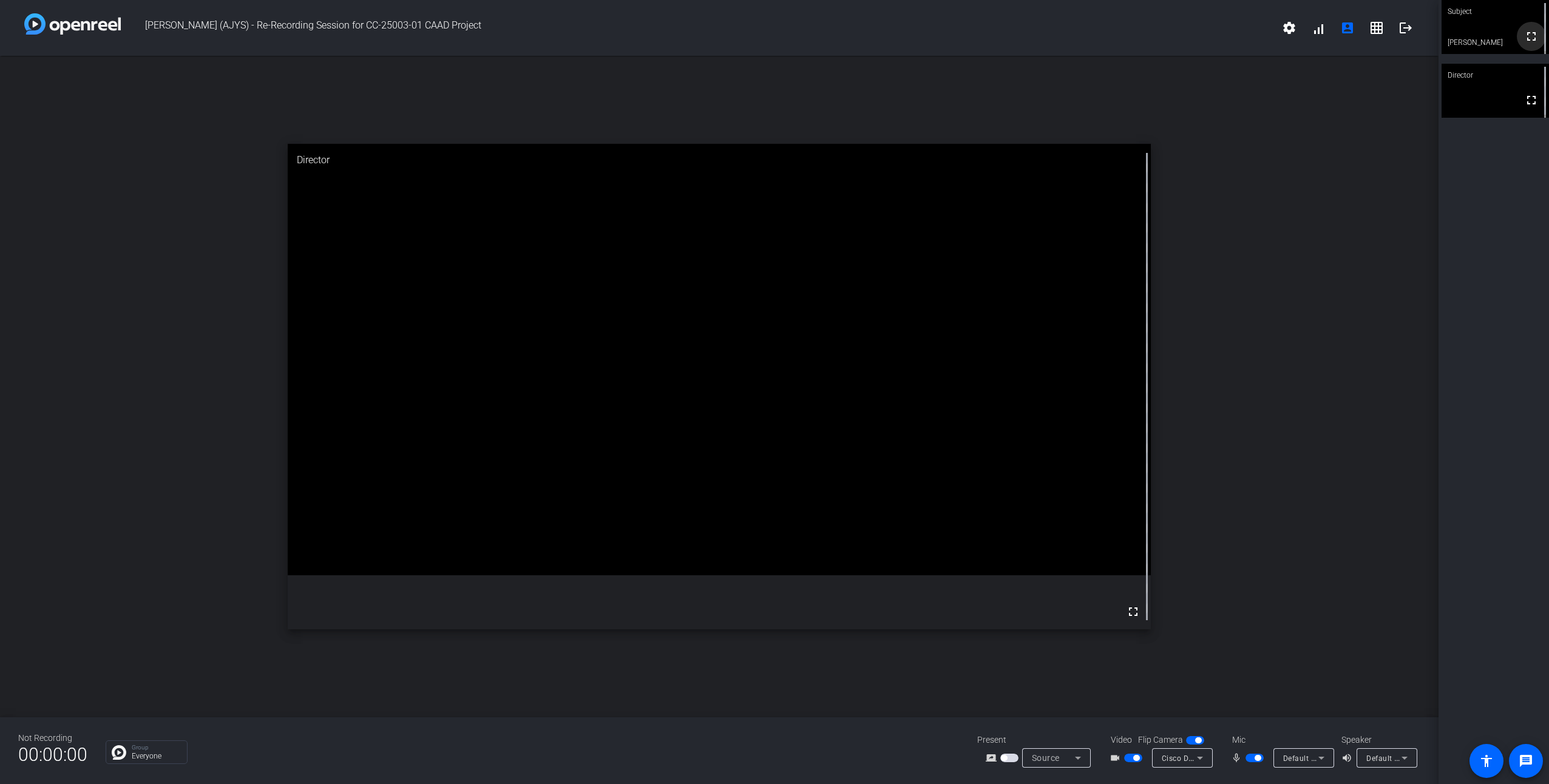
click at [1525, 37] on mat-icon "fullscreen" at bounding box center [1532, 36] width 15 height 15
click at [1407, 24] on mat-icon "logout" at bounding box center [1406, 28] width 15 height 15
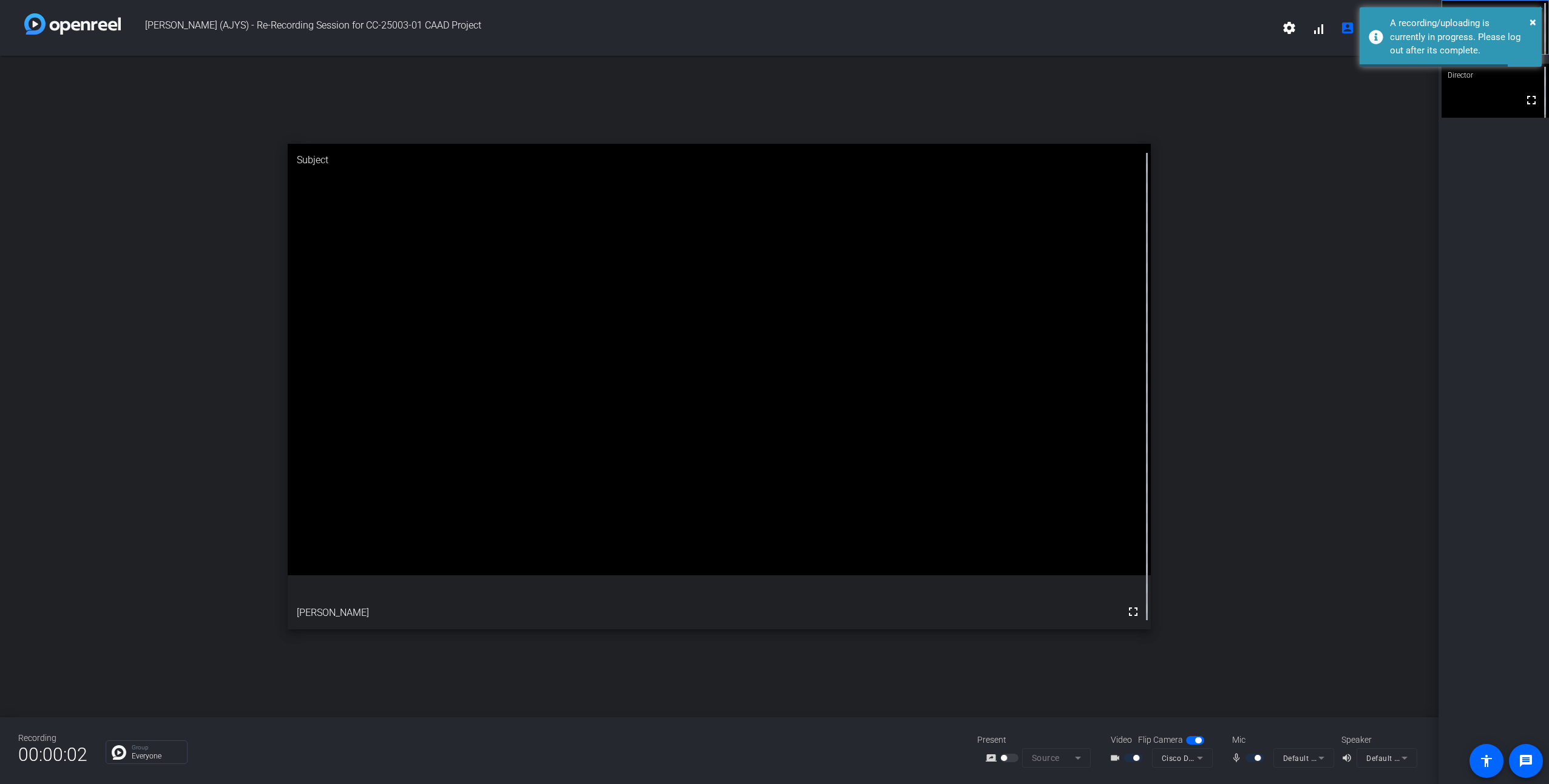
click at [1316, 105] on div "open_in_new Subject fullscreen Angela Sims" at bounding box center [719, 386] width 1439 height 662
click at [1381, 29] on mat-icon "grid_on" at bounding box center [1377, 28] width 15 height 15
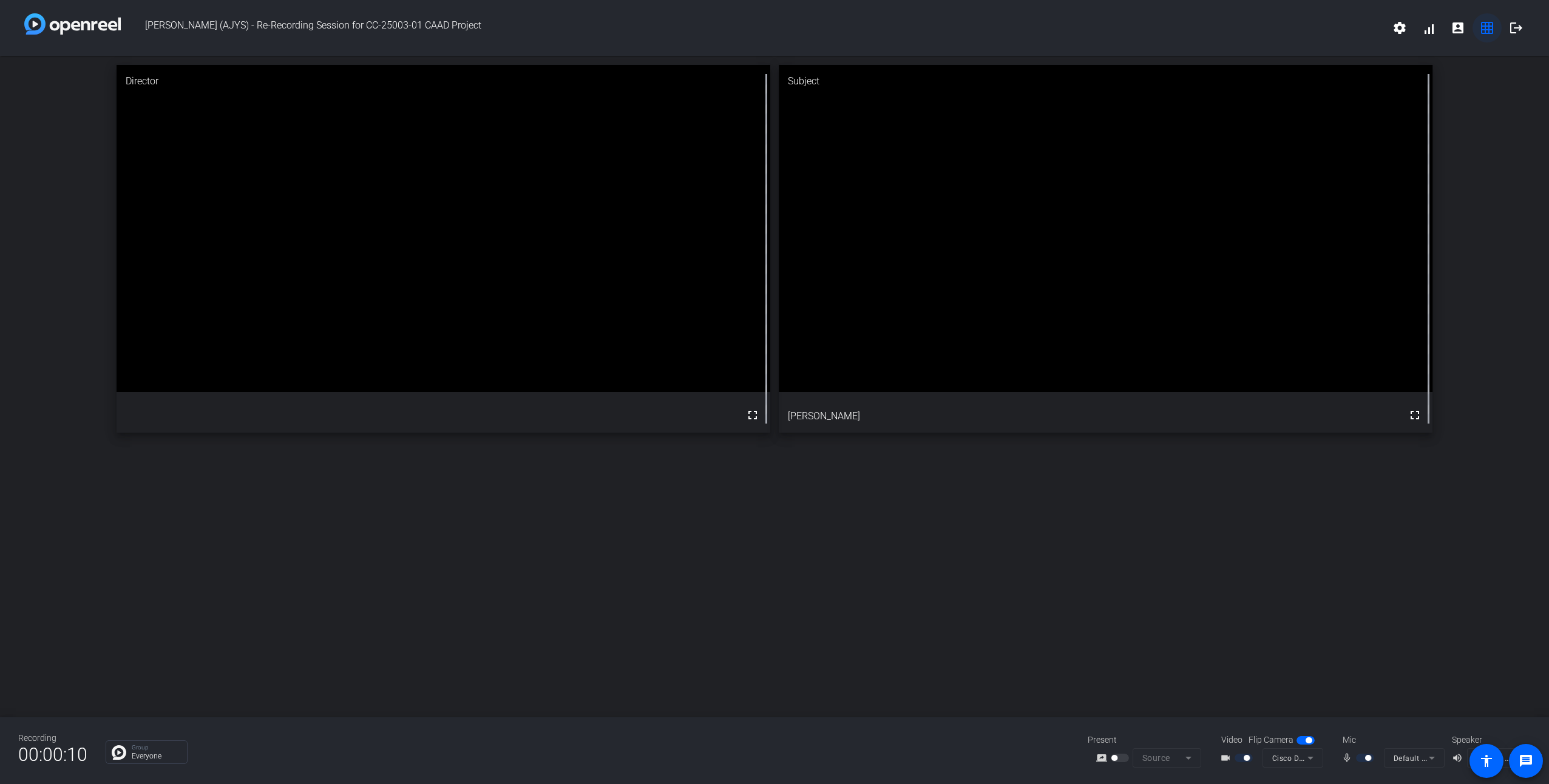
click at [1487, 34] on mat-icon "grid_on" at bounding box center [1487, 28] width 15 height 15
click at [1517, 31] on mat-icon "logout" at bounding box center [1516, 28] width 15 height 15
click at [1077, 648] on div "Director fullscreen Subject fullscreen Angela Sims" at bounding box center [774, 386] width 1549 height 662
click at [1402, 30] on mat-icon "settings" at bounding box center [1400, 28] width 15 height 15
click at [1514, 26] on div at bounding box center [774, 392] width 1549 height 784
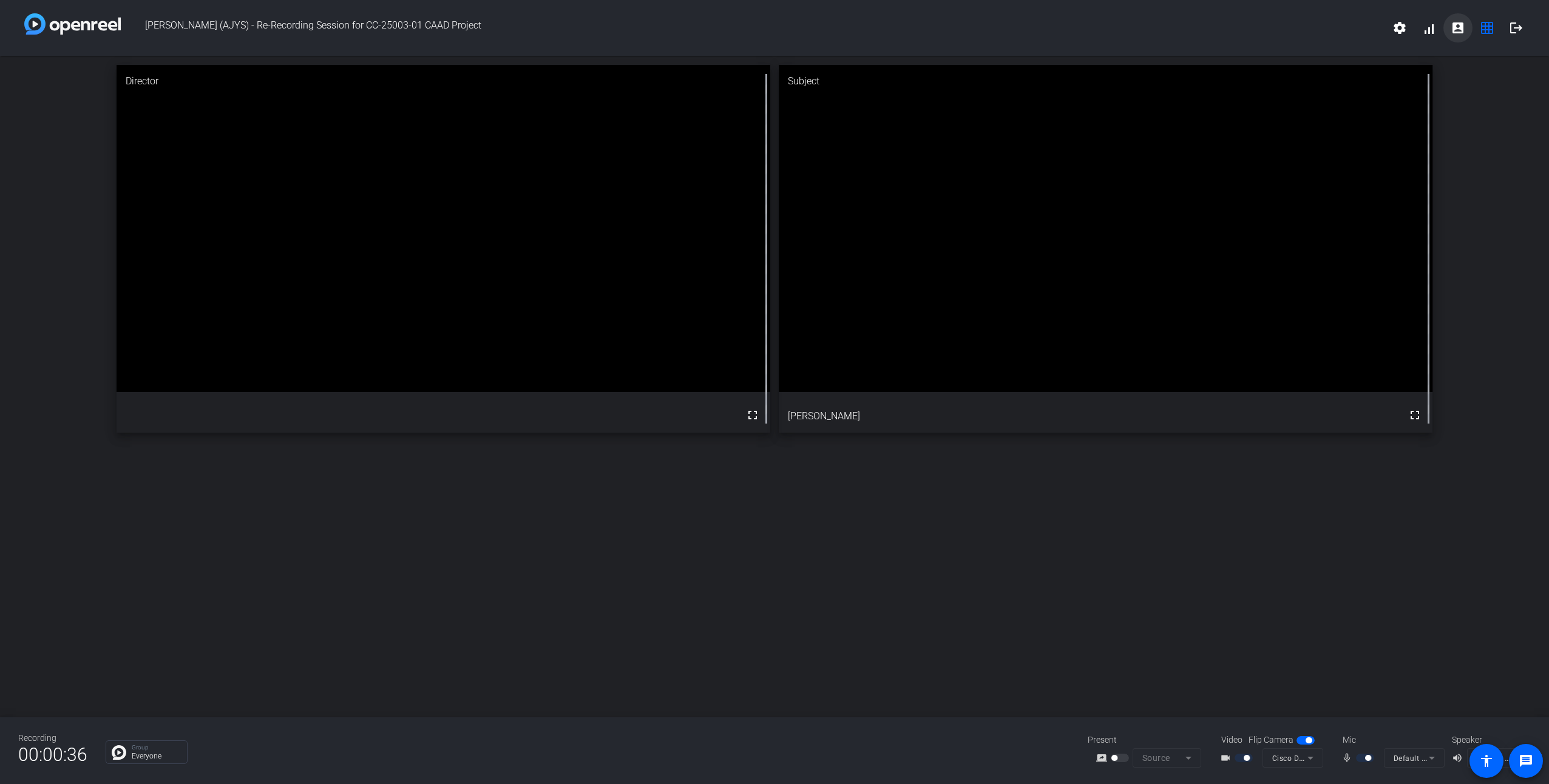
click at [1460, 26] on mat-icon "account_box" at bounding box center [1458, 28] width 15 height 15
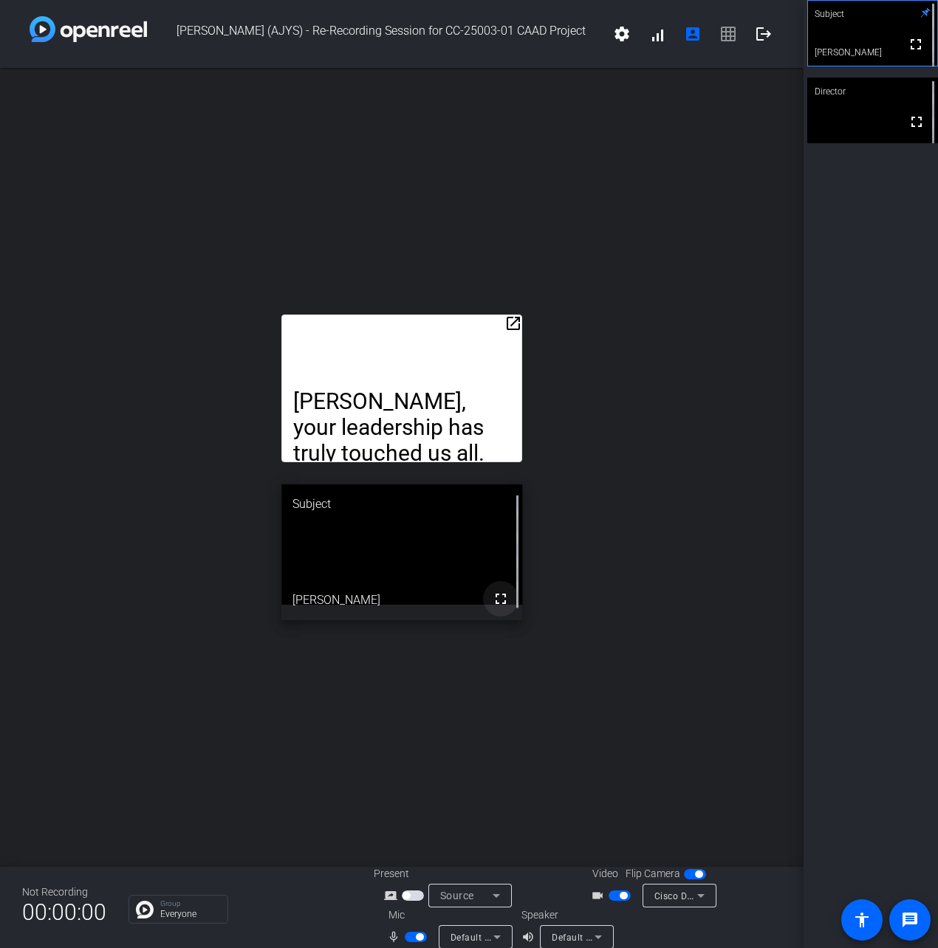
click at [498, 597] on mat-icon "fullscreen" at bounding box center [501, 599] width 18 height 18
